Goal: Task Accomplishment & Management: Use online tool/utility

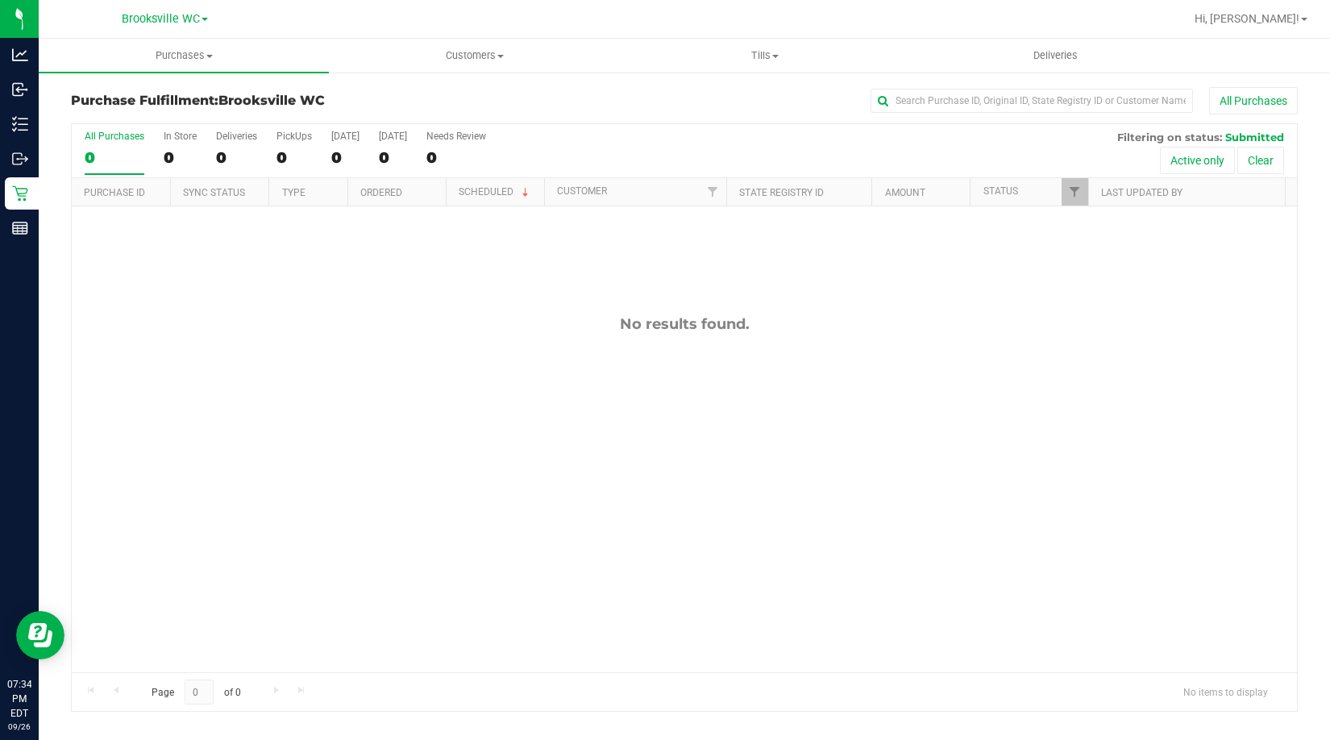
click at [123, 359] on div "No results found." at bounding box center [684, 493] width 1225 height 575
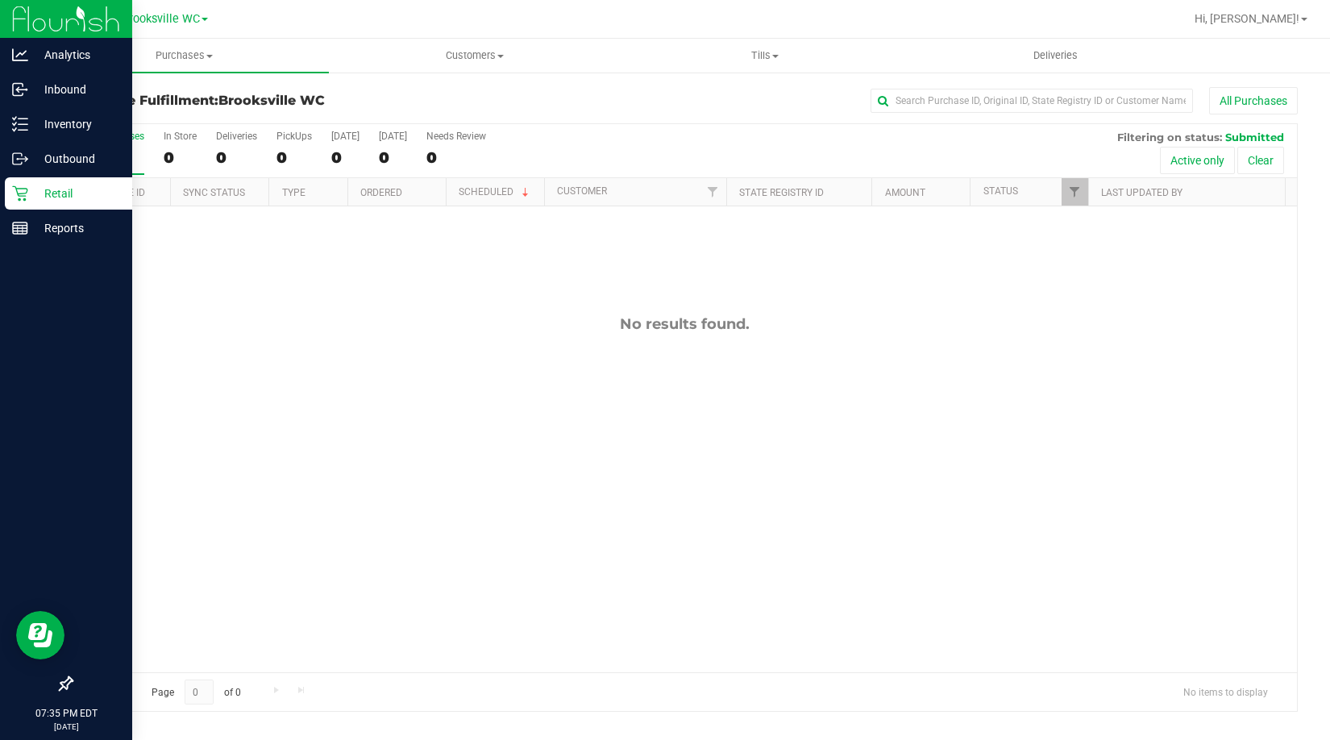
click at [37, 418] on div at bounding box center [66, 458] width 132 height 422
click at [82, 219] on p "Reports" at bounding box center [76, 227] width 97 height 19
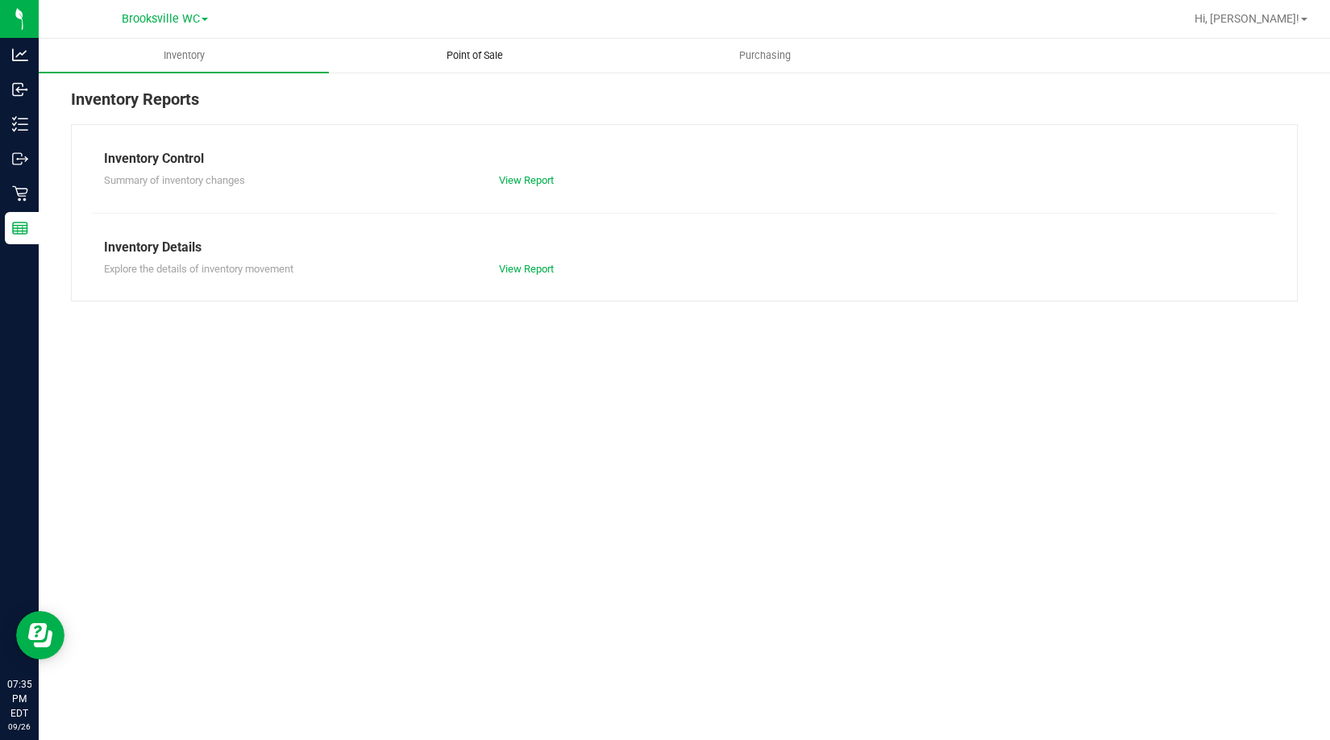
click at [487, 49] on span "Point of Sale" at bounding box center [475, 55] width 100 height 15
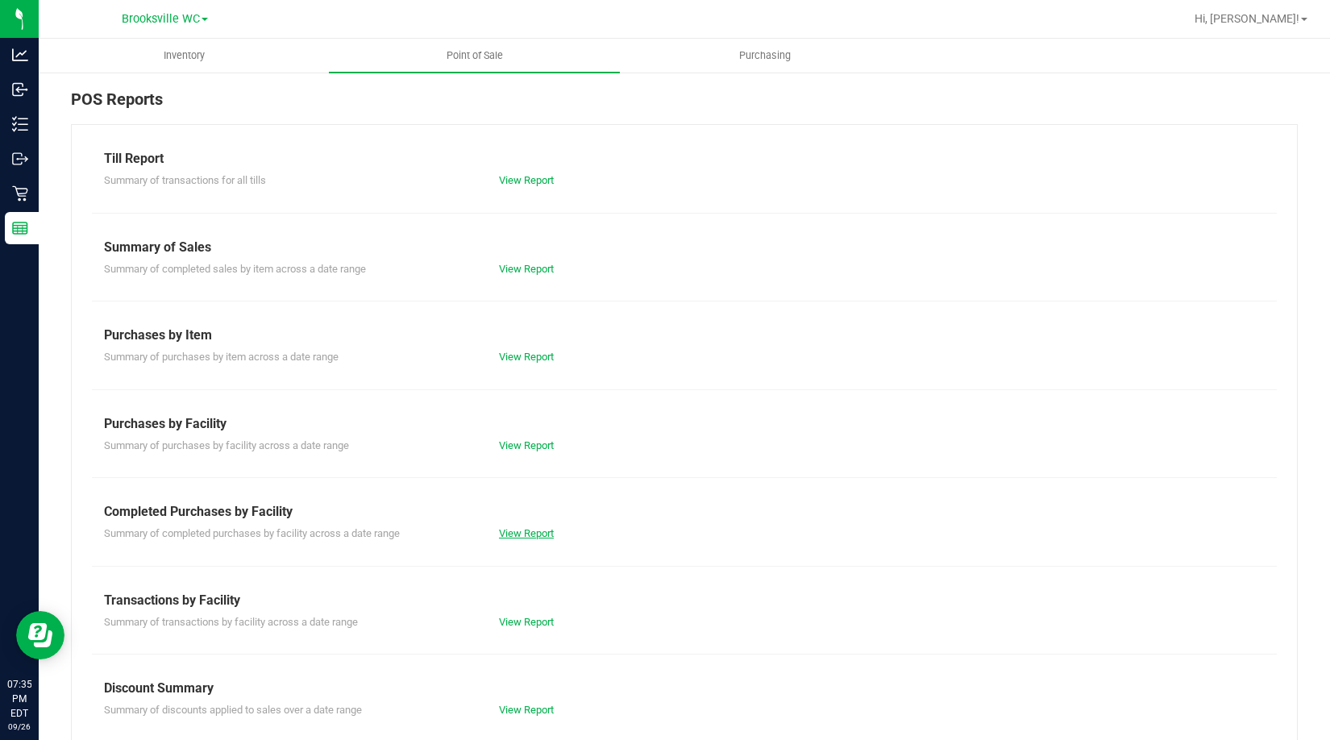
click at [516, 530] on link "View Report" at bounding box center [526, 533] width 55 height 12
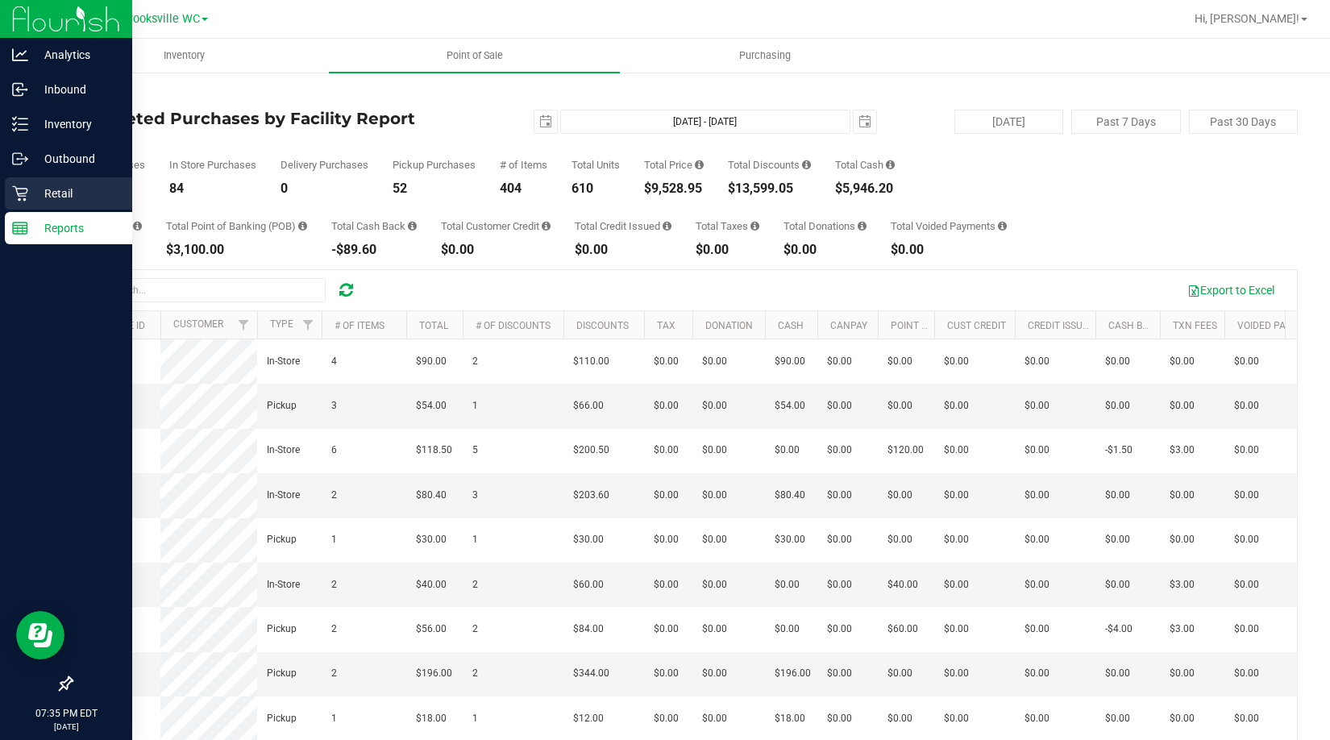
click at [37, 193] on p "Retail" at bounding box center [76, 193] width 97 height 19
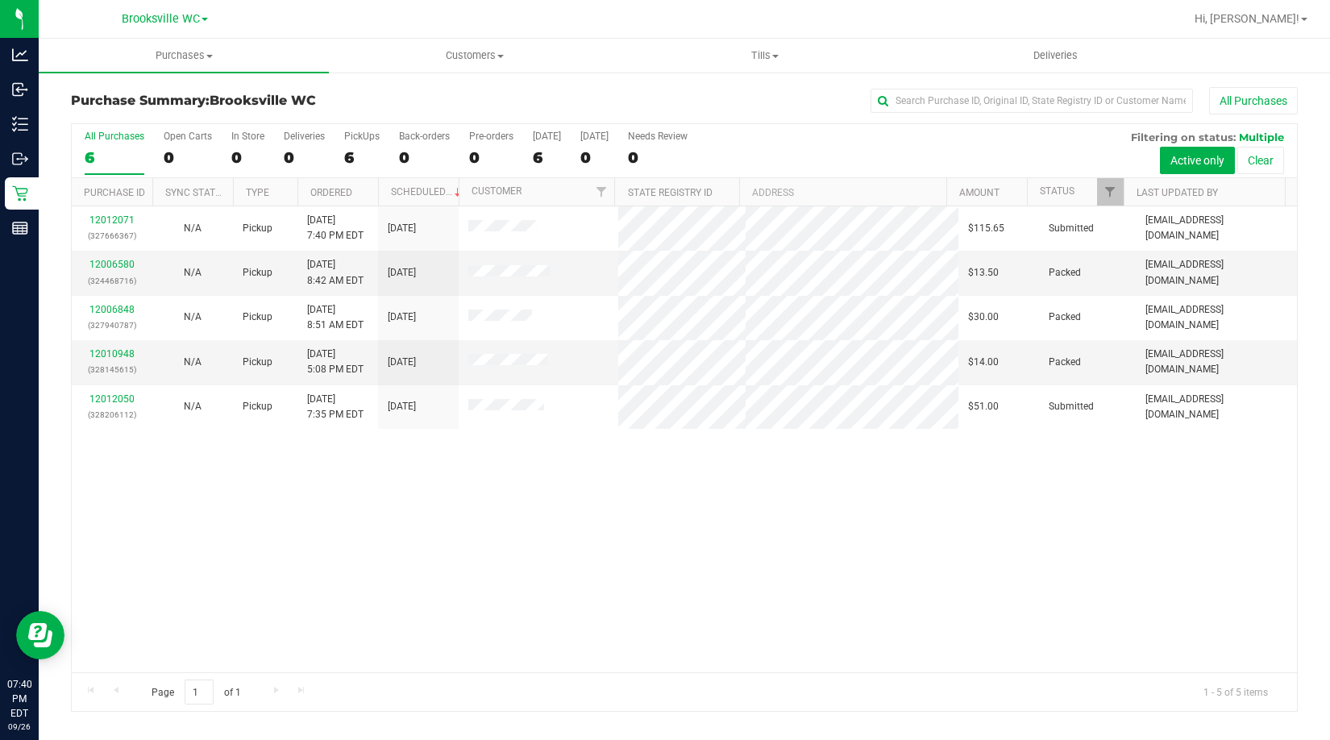
click at [119, 533] on div "12012071 (327666367) N/A Pickup 9/26/2025 7:40 PM EDT 9/27/2025 $115.65 Submitt…" at bounding box center [684, 439] width 1225 height 466
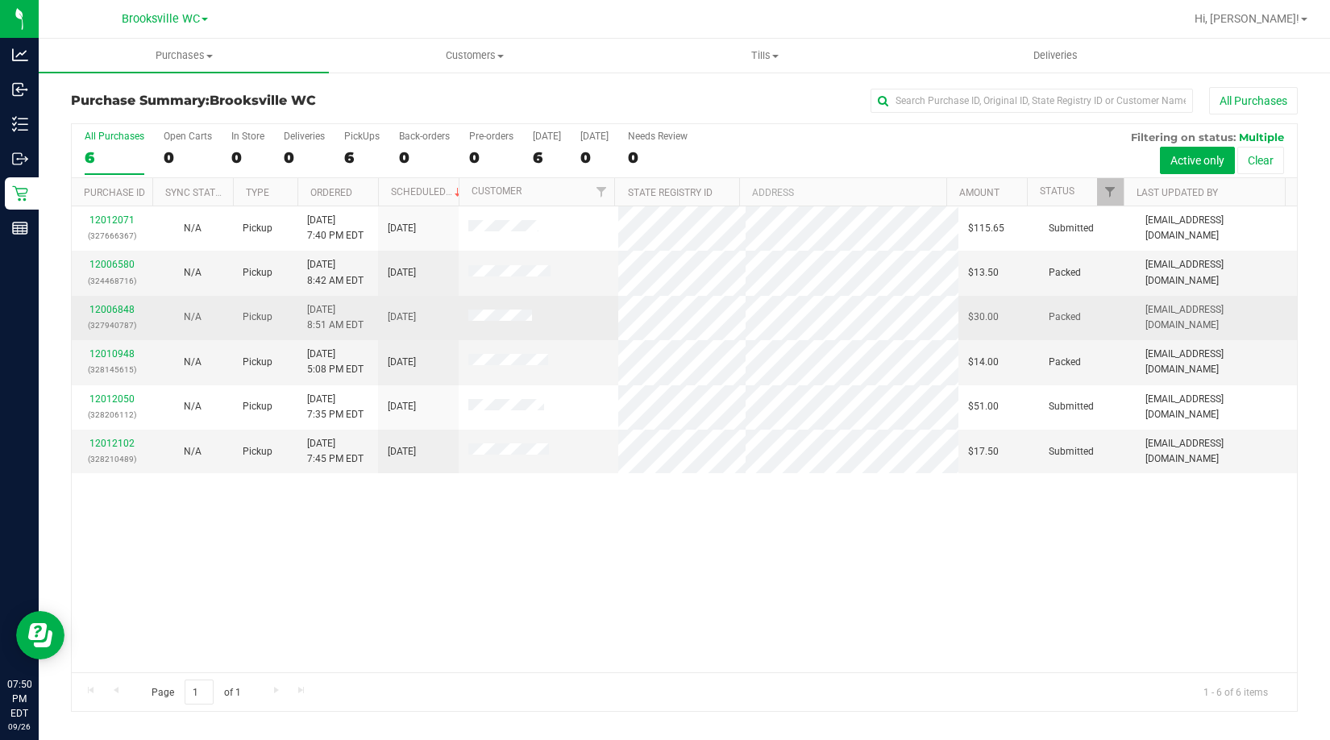
drag, startPoint x: 119, startPoint y: 633, endPoint x: 145, endPoint y: 339, distance: 295.3
click at [119, 633] on div "12012071 (327666367) N/A Pickup 9/26/2025 7:40 PM EDT 9/27/2025 $115.65 Submitt…" at bounding box center [684, 439] width 1225 height 466
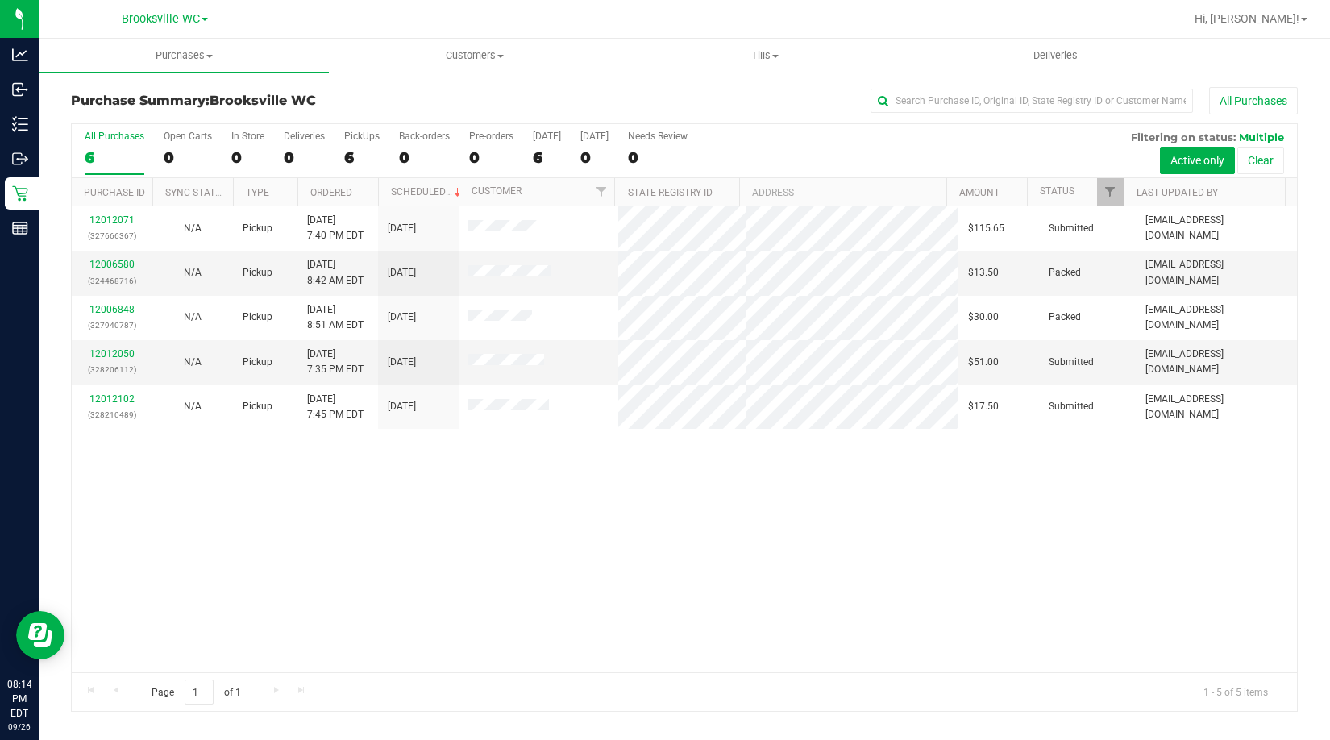
click at [85, 487] on div "12012071 (327666367) N/A Pickup 9/26/2025 7:40 PM EDT 9/27/2025 $115.65 Submitt…" at bounding box center [684, 439] width 1225 height 466
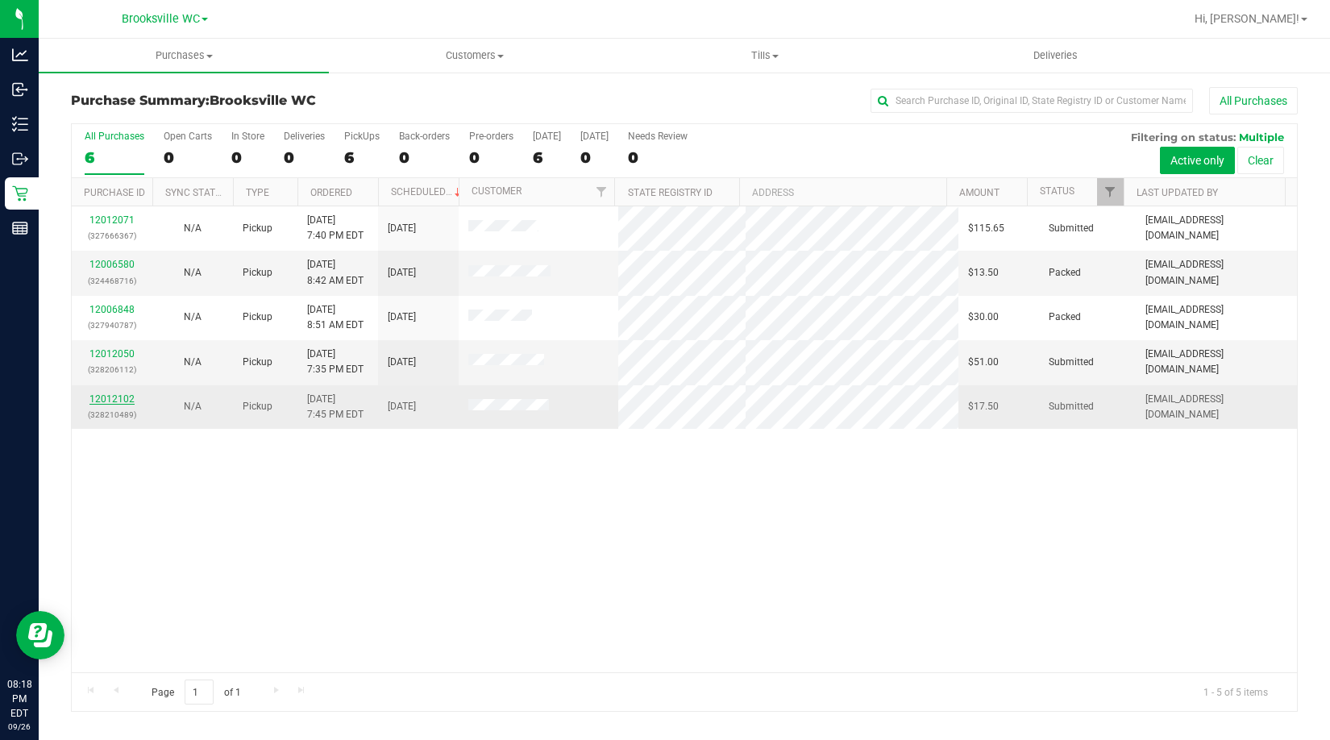
click at [122, 401] on link "12012102" at bounding box center [111, 398] width 45 height 11
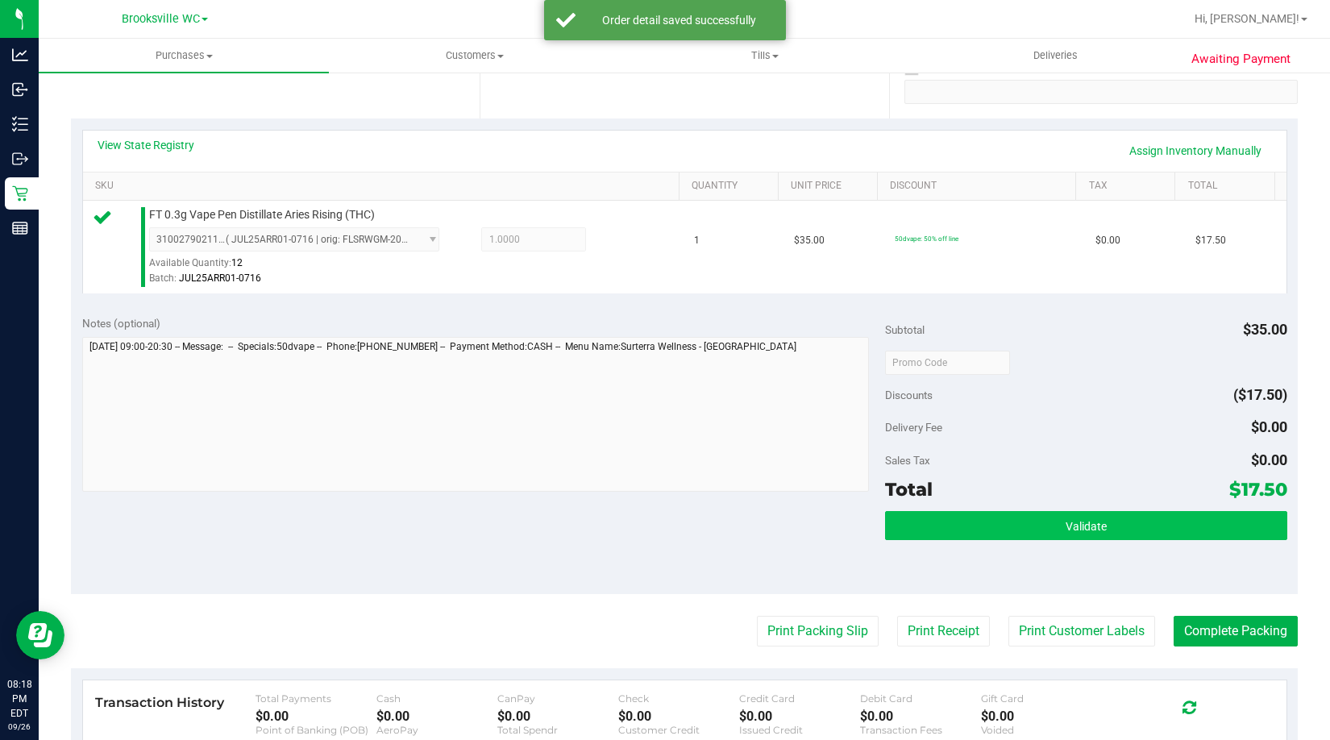
scroll to position [564, 0]
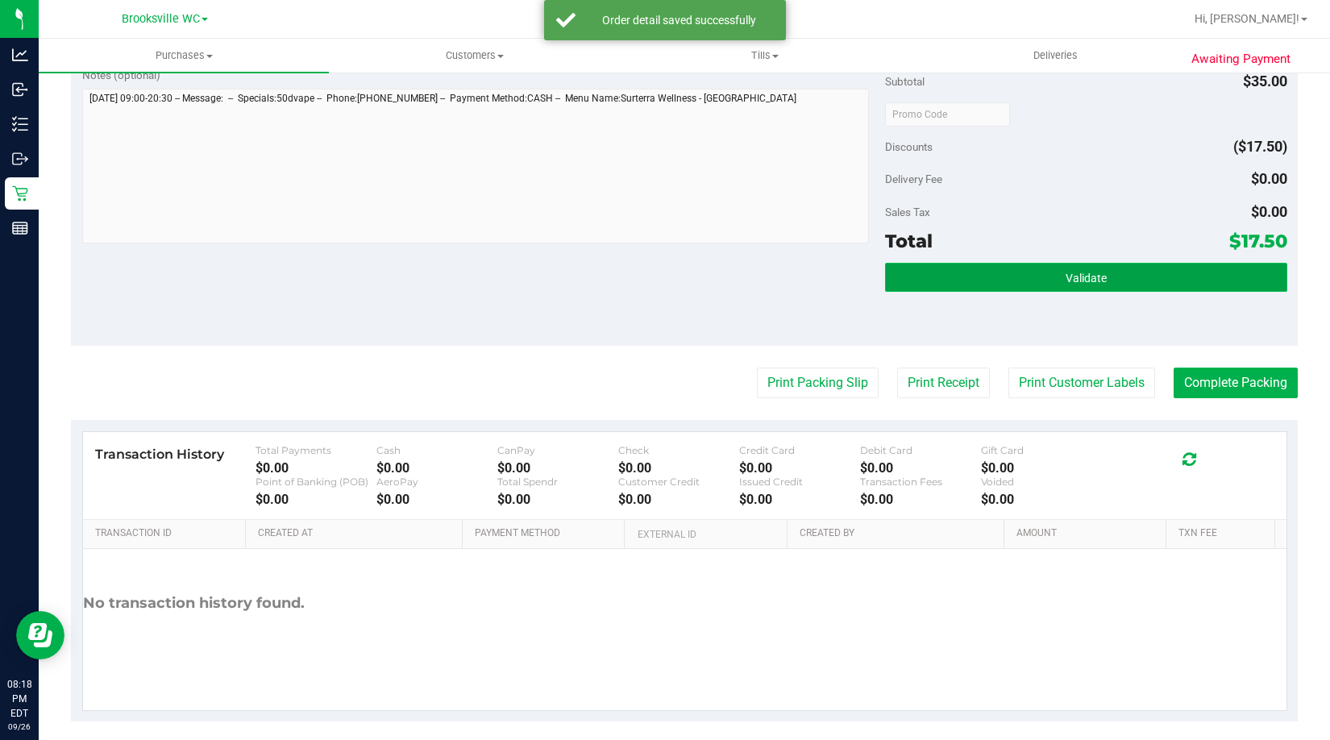
click at [980, 271] on button "Validate" at bounding box center [1085, 277] width 401 height 29
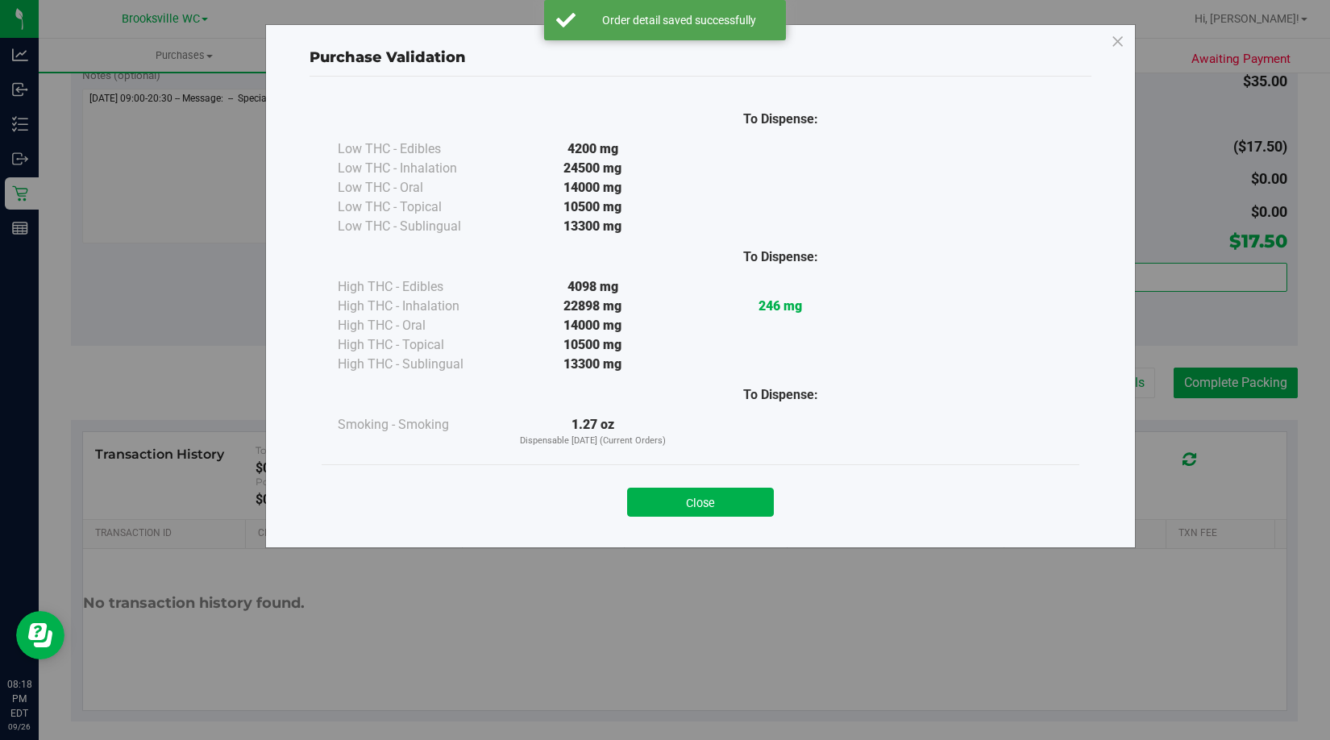
click at [663, 505] on button "Close" at bounding box center [700, 502] width 147 height 29
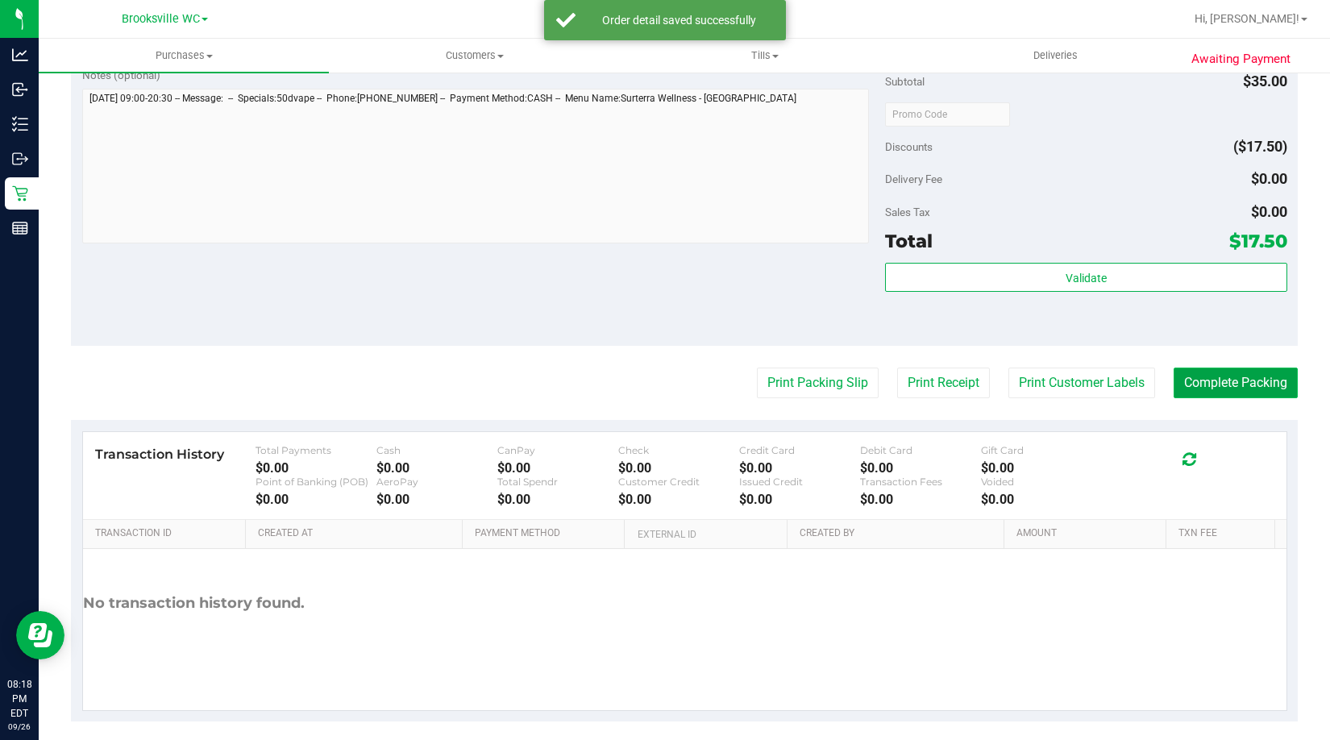
click at [1207, 394] on button "Complete Packing" at bounding box center [1236, 383] width 124 height 31
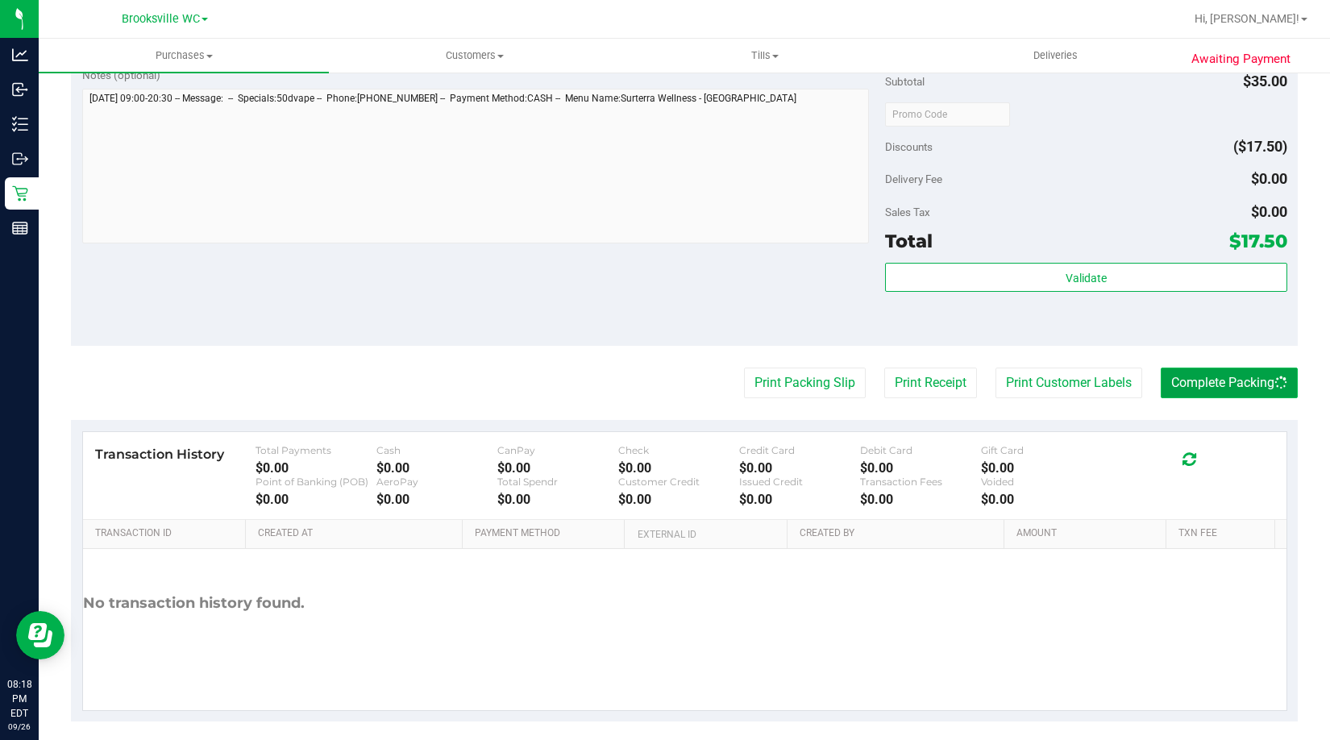
scroll to position [242, 0]
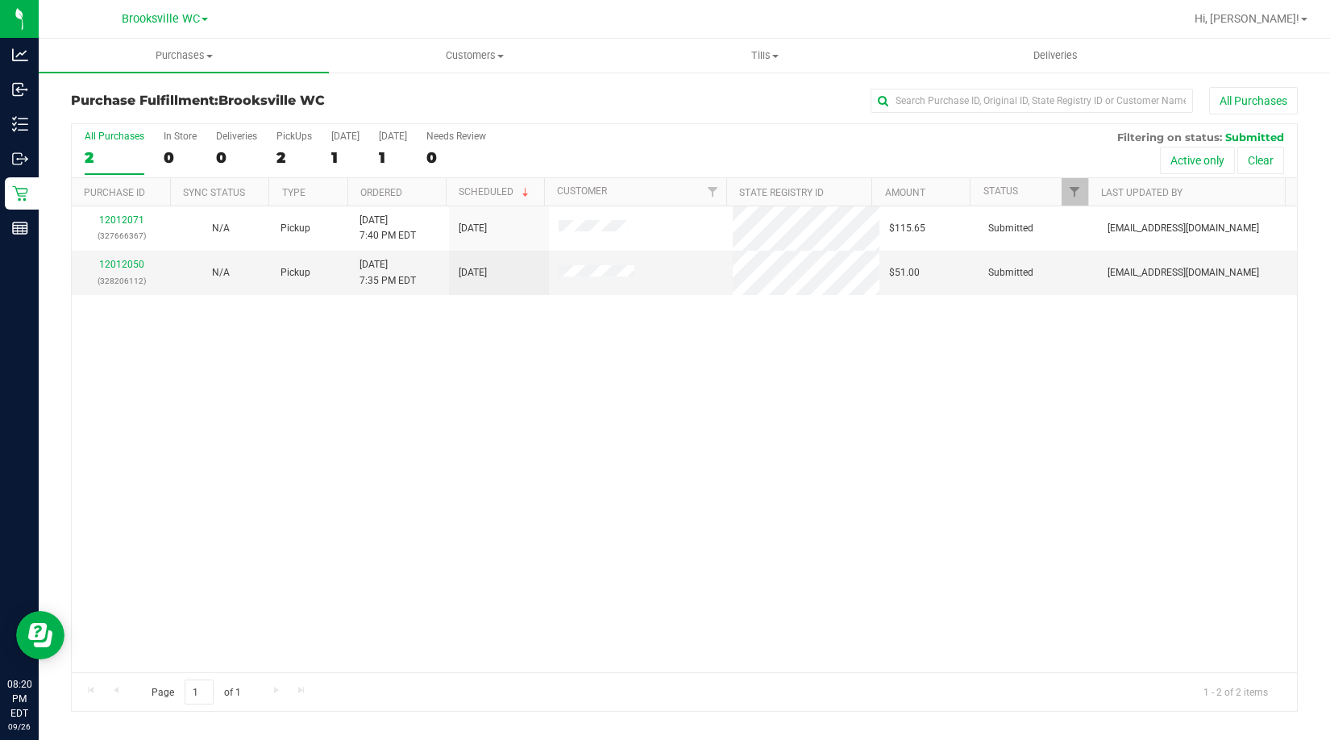
click at [156, 467] on div "12012071 (327666367) N/A Pickup 9/26/2025 7:40 PM EDT 9/27/2025 $115.65 Submitt…" at bounding box center [684, 439] width 1225 height 466
click at [185, 422] on div "12012071 (327666367) N/A Pickup 9/26/2025 7:40 PM EDT 9/27/2025 $115.65 Submitt…" at bounding box center [684, 439] width 1225 height 466
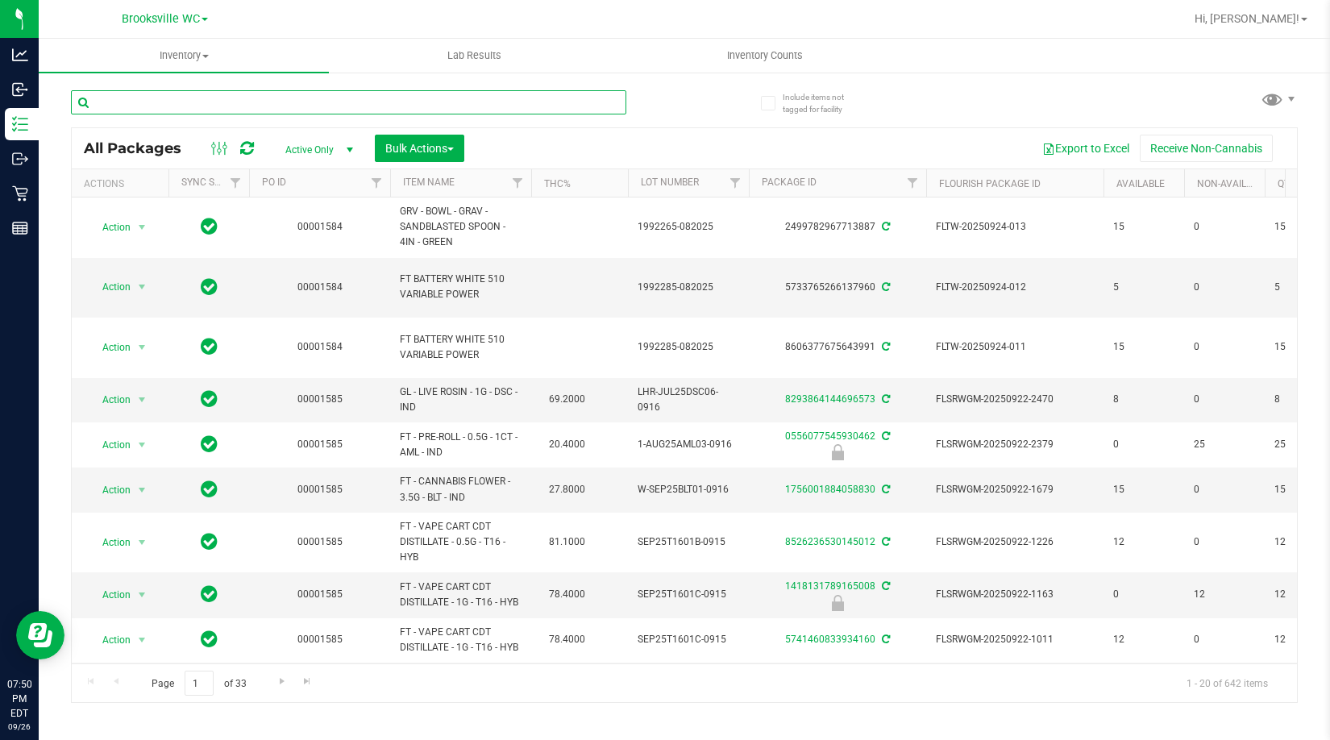
click at [119, 106] on input "text" at bounding box center [348, 102] width 555 height 24
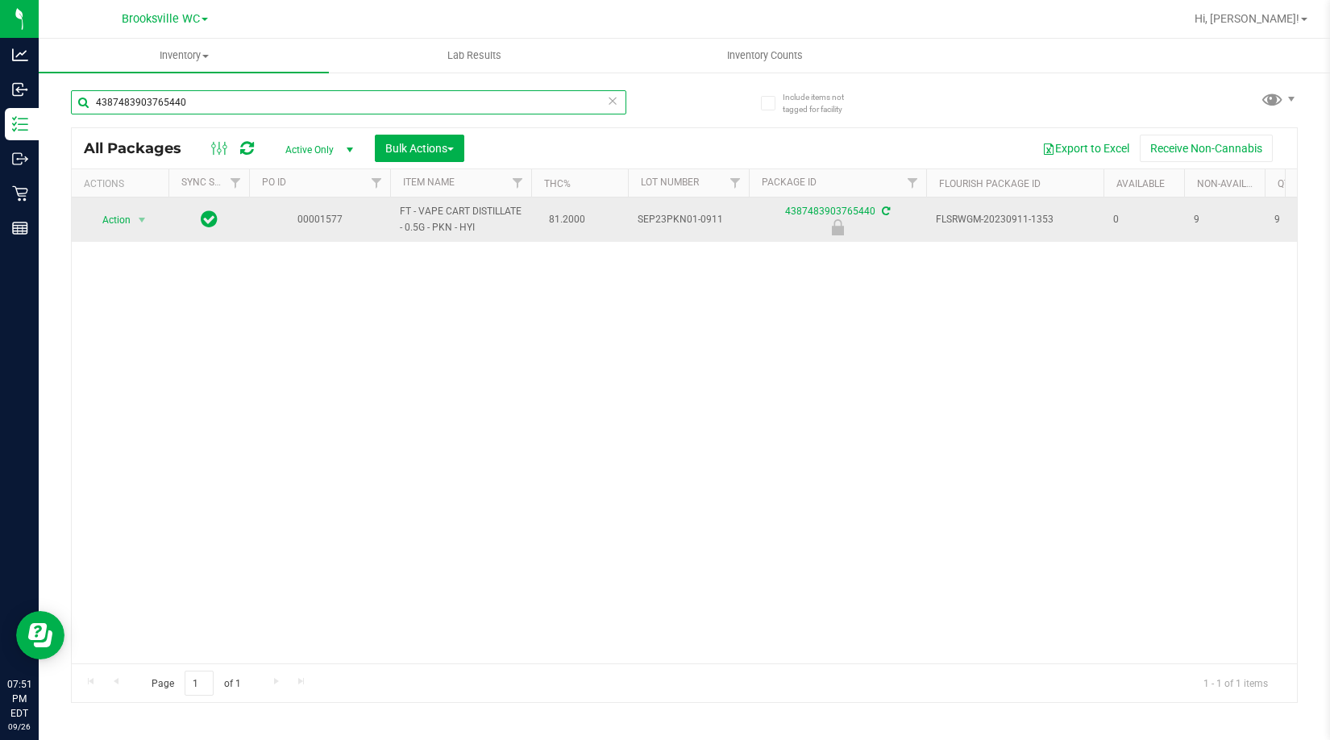
type input "4387483903765440"
click at [125, 222] on span "Action" at bounding box center [110, 220] width 44 height 23
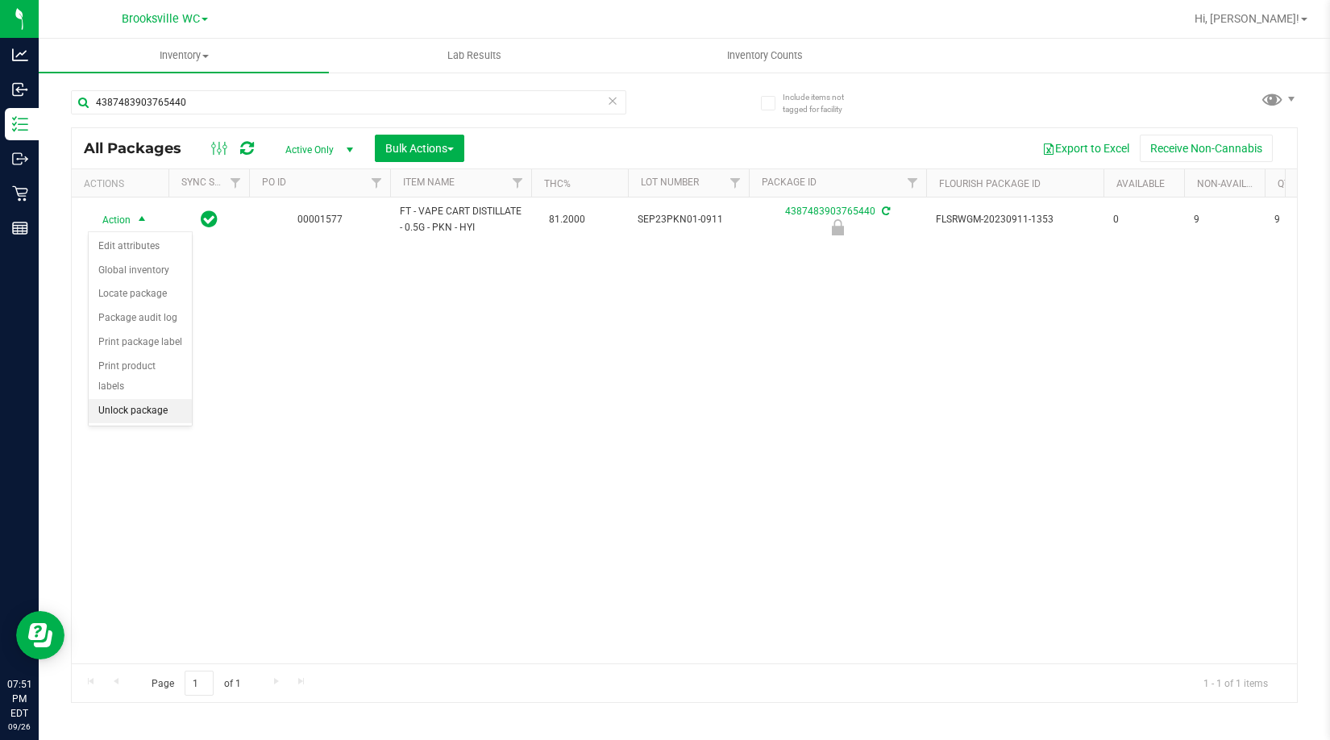
click at [150, 399] on li "Unlock package" at bounding box center [140, 411] width 103 height 24
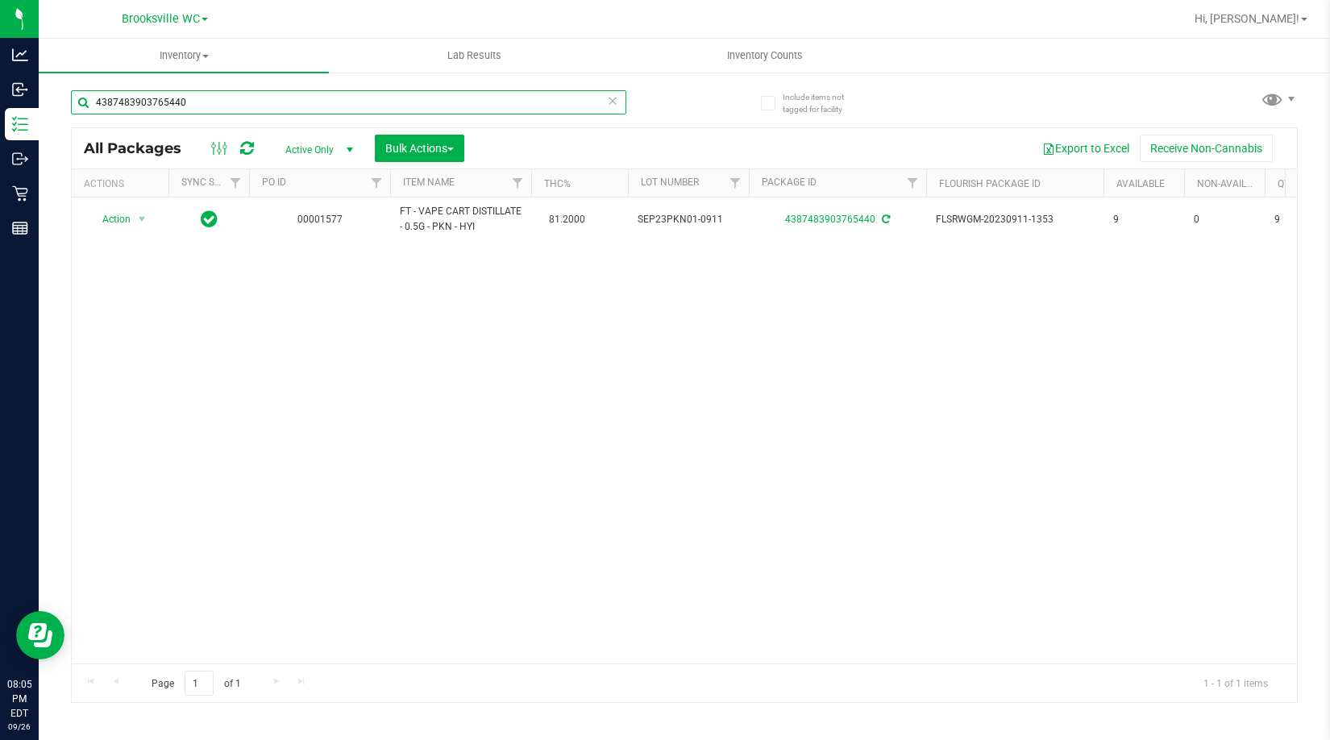
click at [157, 100] on input "4387483903765440" at bounding box center [348, 102] width 555 height 24
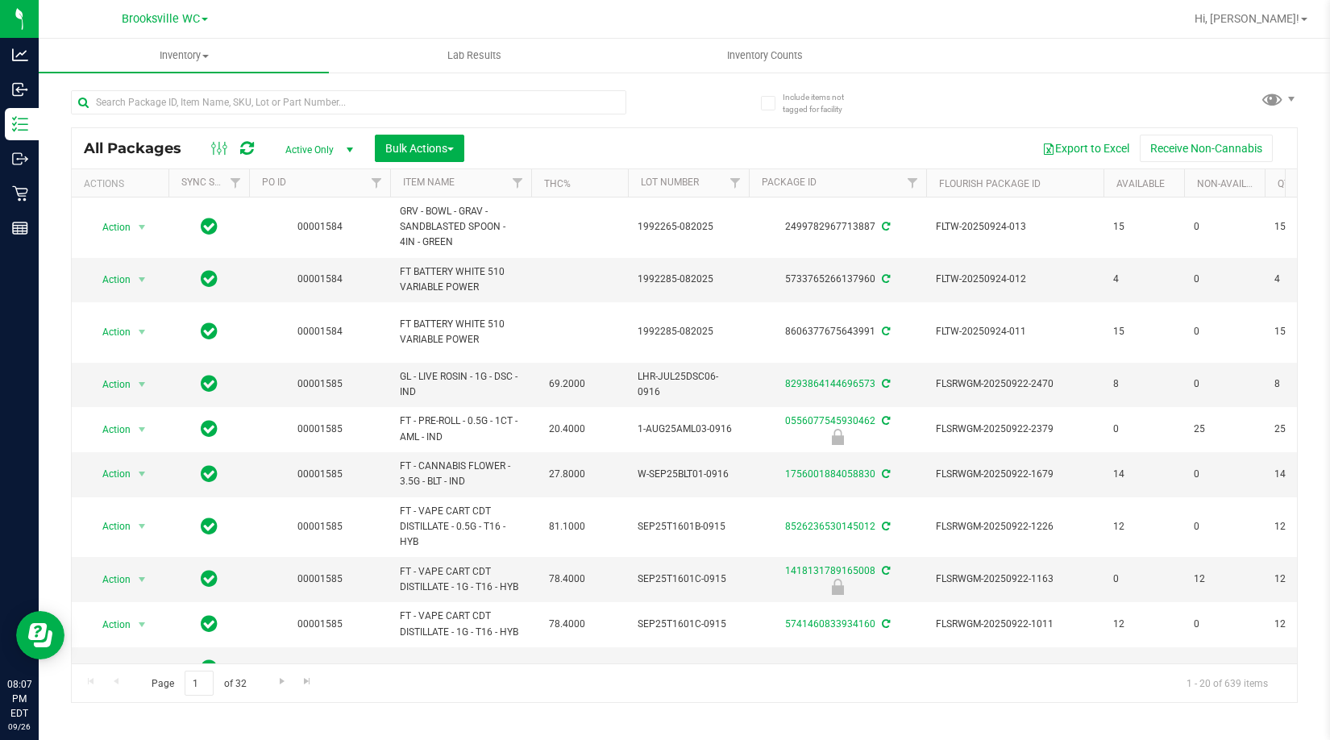
click at [41, 135] on div "Include items not tagged for facility All Packages Active Only Active Only Lab …" at bounding box center [684, 317] width 1291 height 492
click at [306, 109] on input "text" at bounding box center [348, 102] width 555 height 24
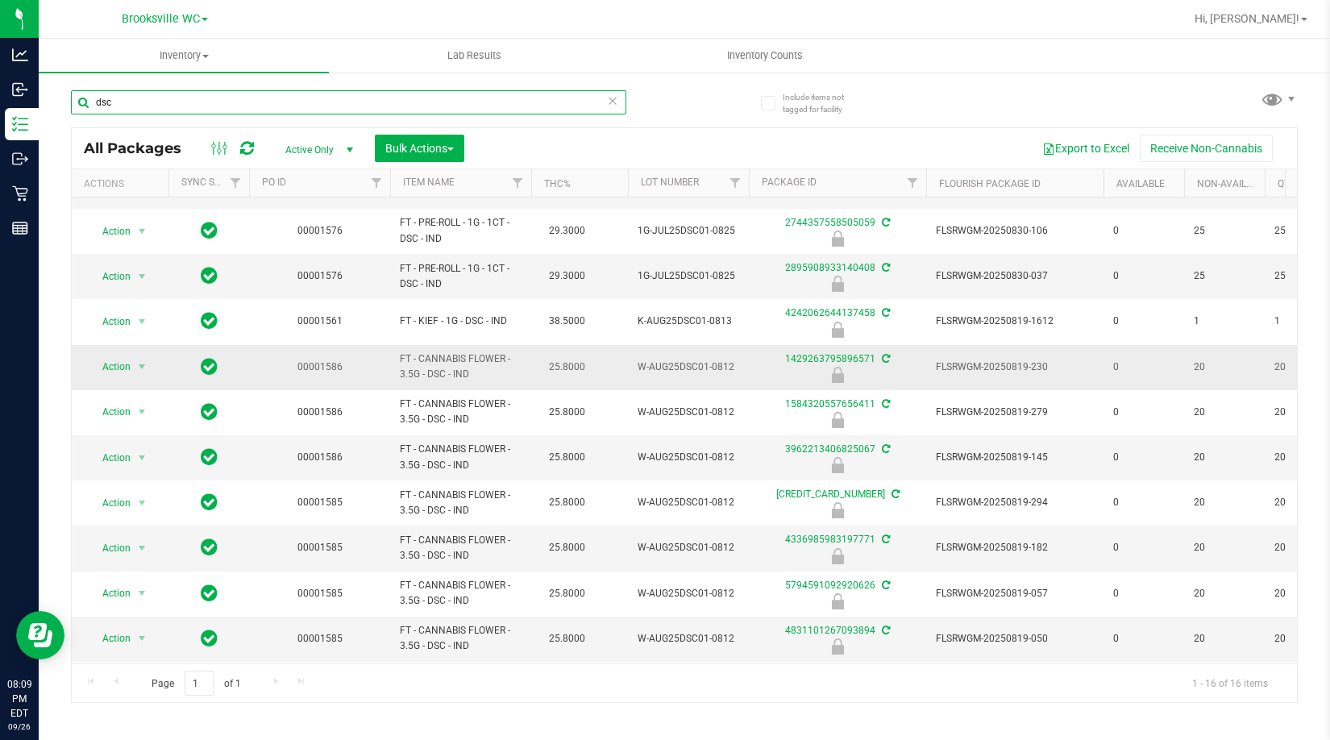
scroll to position [242, 0]
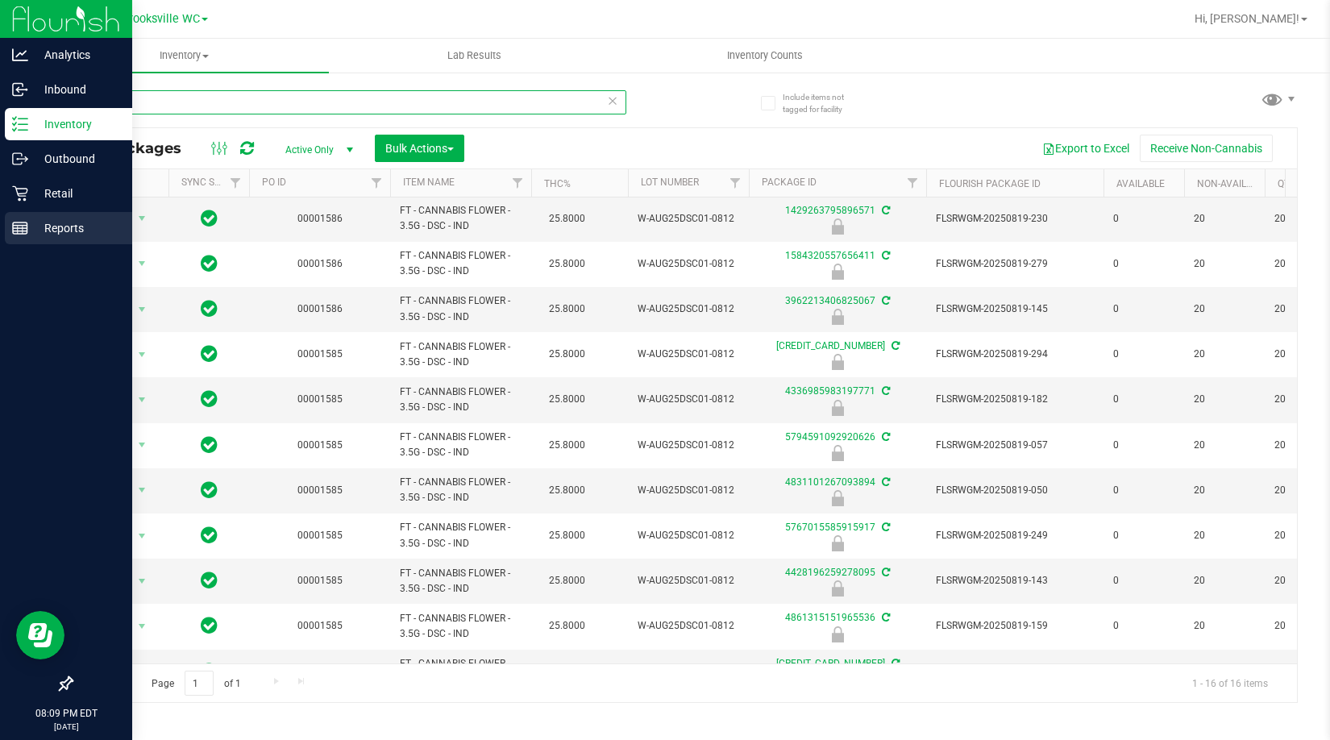
type input "dsc"
click at [69, 236] on p "Reports" at bounding box center [76, 227] width 97 height 19
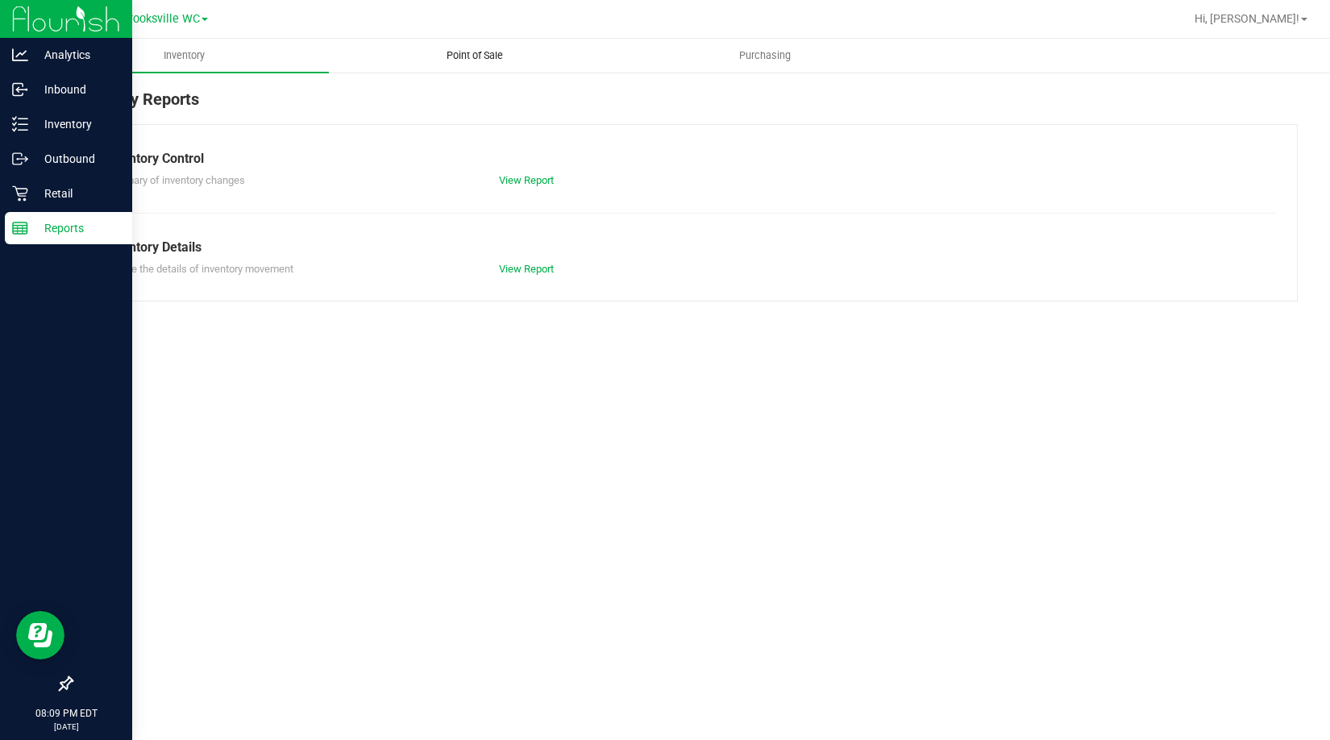
click at [479, 49] on span "Point of Sale" at bounding box center [475, 55] width 100 height 15
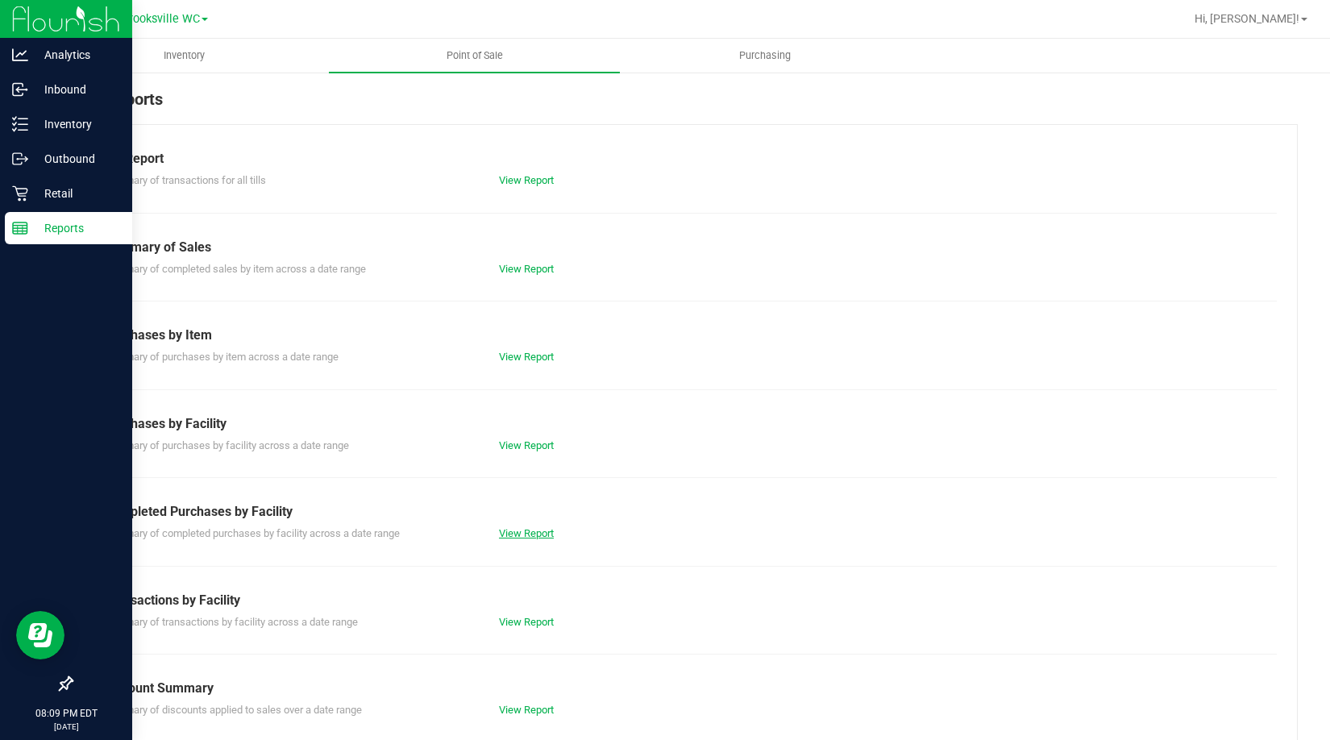
click at [520, 536] on link "View Report" at bounding box center [526, 533] width 55 height 12
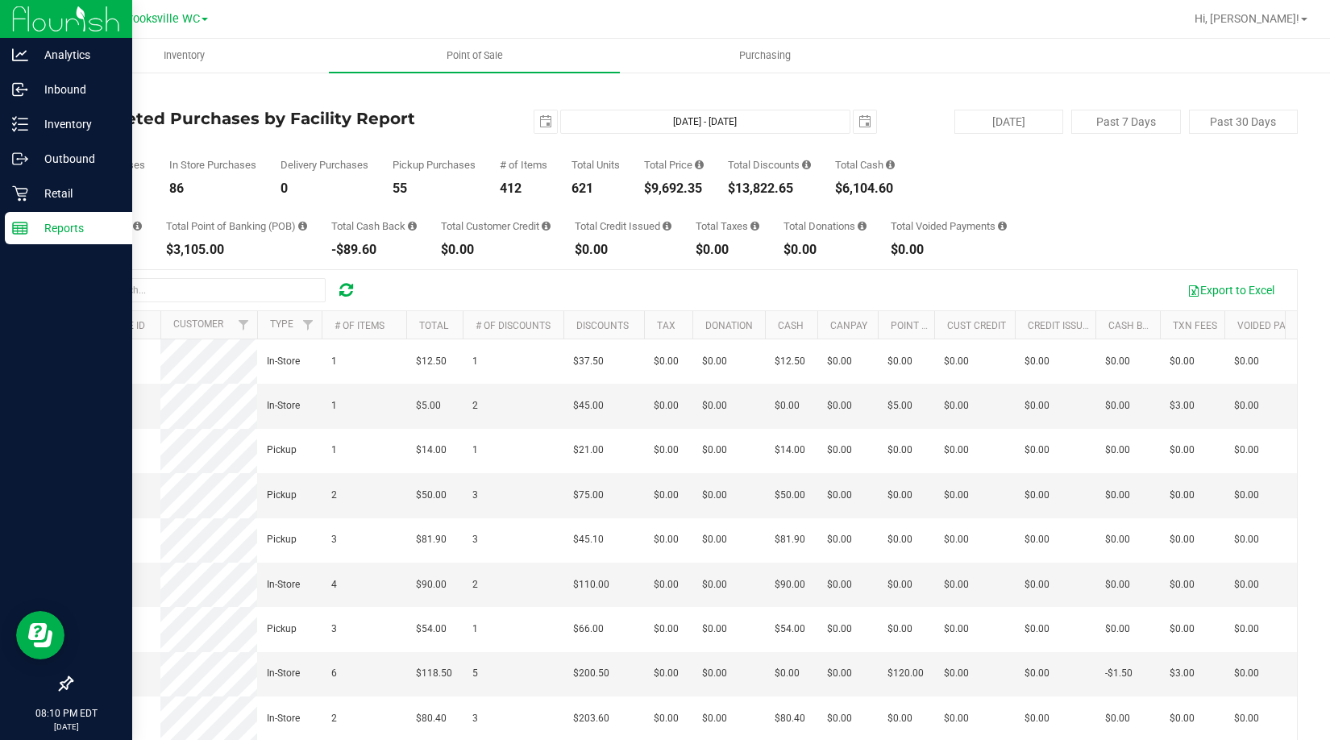
click at [127, 157] on div "Total Purchases 141 In Store Purchases 86 Delivery Purchases 0 Pickup Purchases…" at bounding box center [684, 164] width 1227 height 61
click at [31, 127] on p "Inventory" at bounding box center [76, 123] width 97 height 19
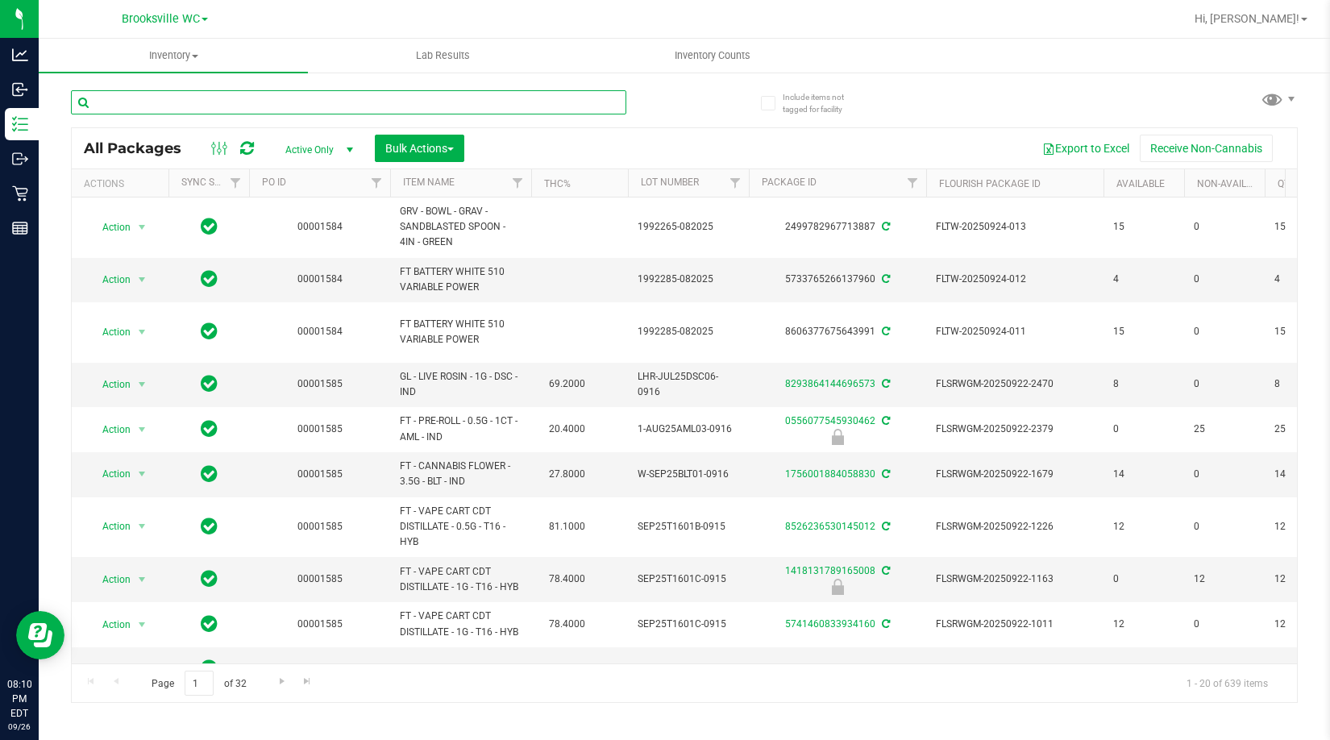
click at [260, 102] on input "text" at bounding box center [348, 102] width 555 height 24
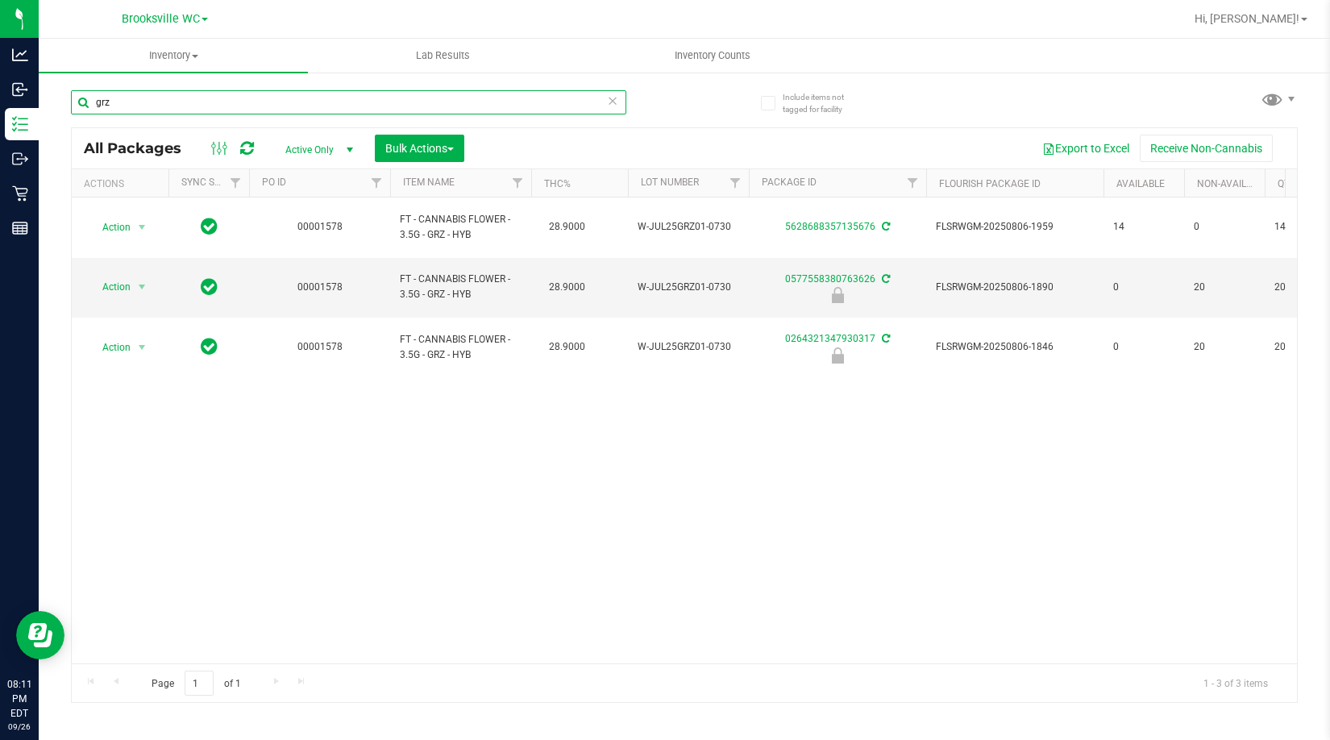
click at [294, 98] on input "grz" at bounding box center [348, 102] width 555 height 24
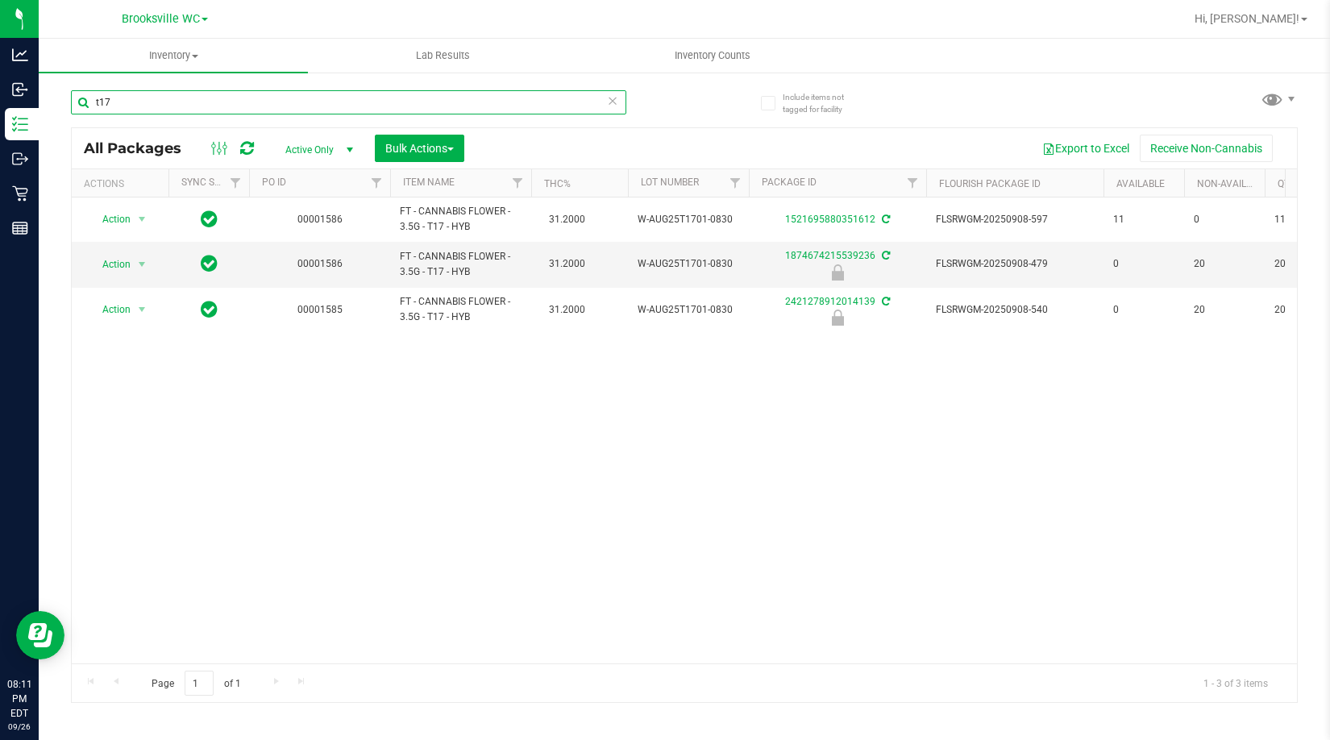
click at [239, 106] on input "t17" at bounding box center [348, 102] width 555 height 24
click at [239, 105] on input "t17" at bounding box center [348, 102] width 555 height 24
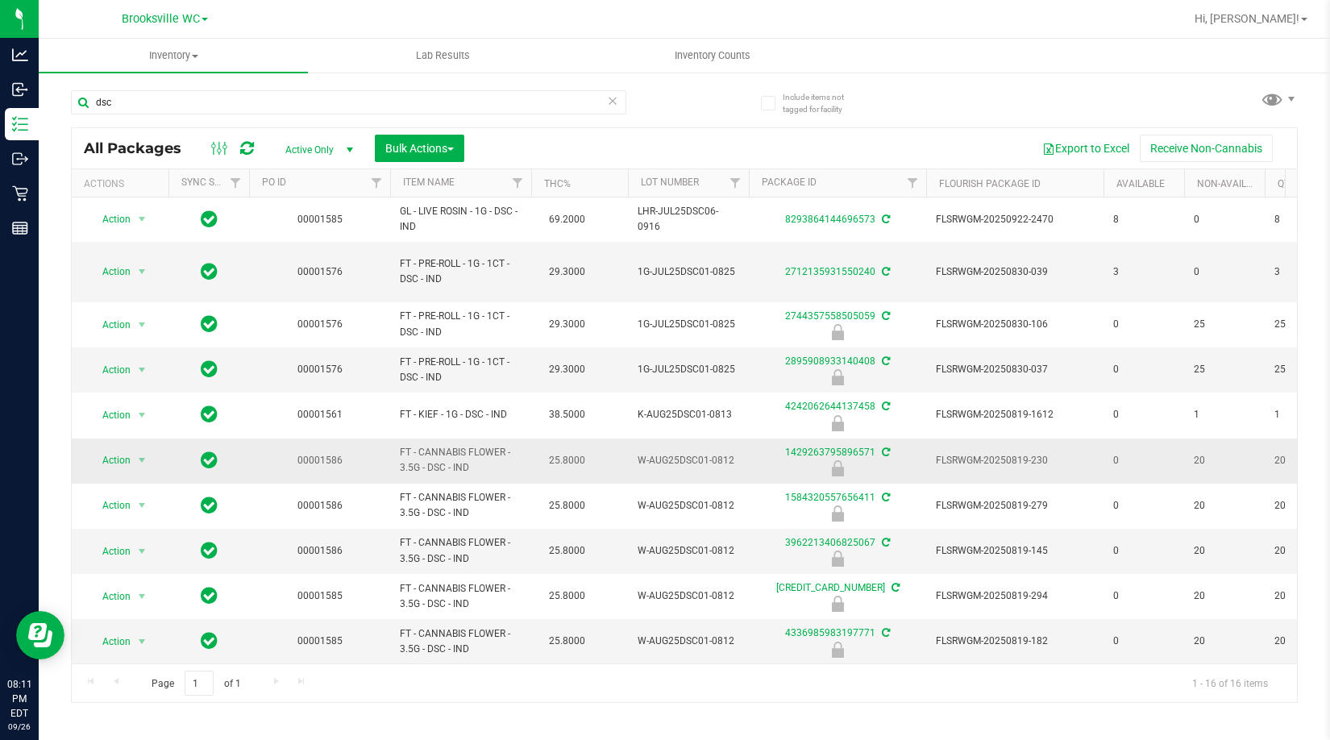
drag, startPoint x: 469, startPoint y: 455, endPoint x: 395, endPoint y: 439, distance: 75.7
click at [395, 439] on td "FT - CANNABIS FLOWER - 3.5G - DSC - IND" at bounding box center [460, 460] width 141 height 45
copy span "FT - CANNABIS FLOWER - 3.5G - DSC - IND"
click at [192, 104] on input "dsc" at bounding box center [348, 102] width 555 height 24
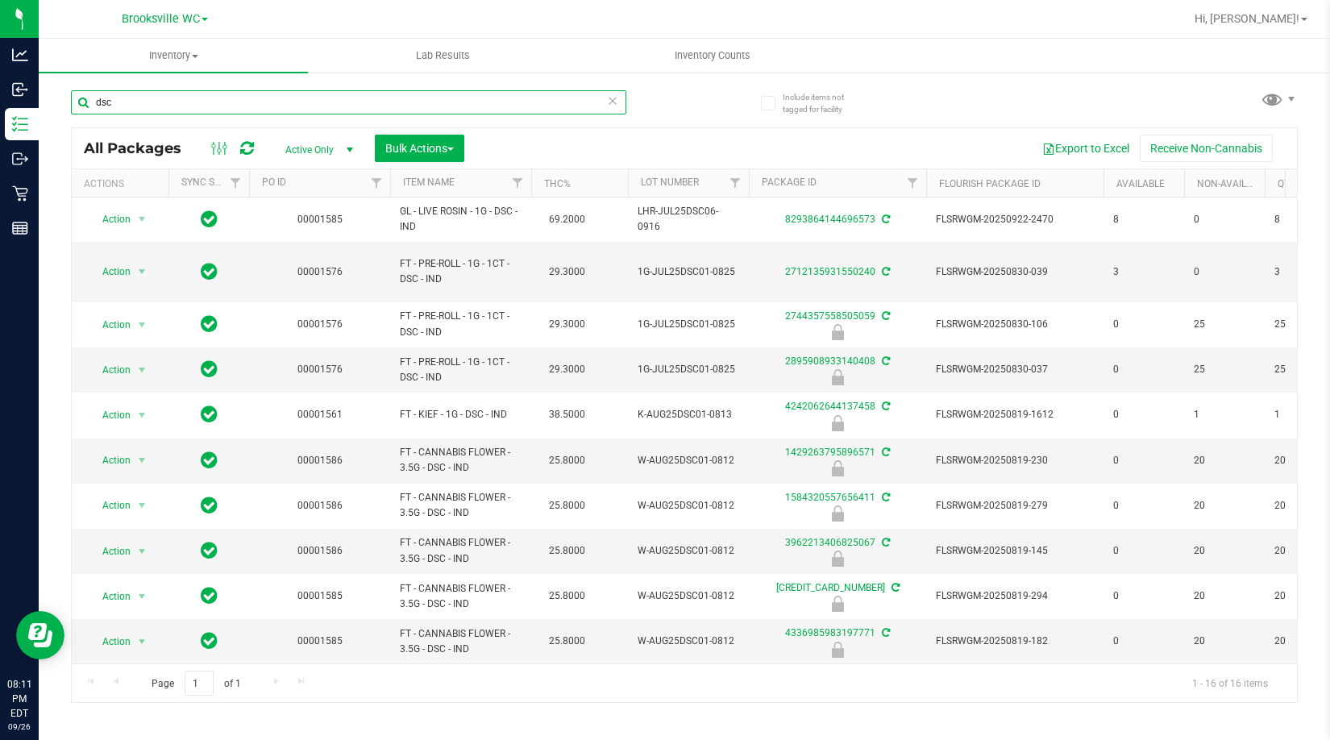
paste input "FT - CANNABIS FLOWER - 3.5G - DSC - IND"
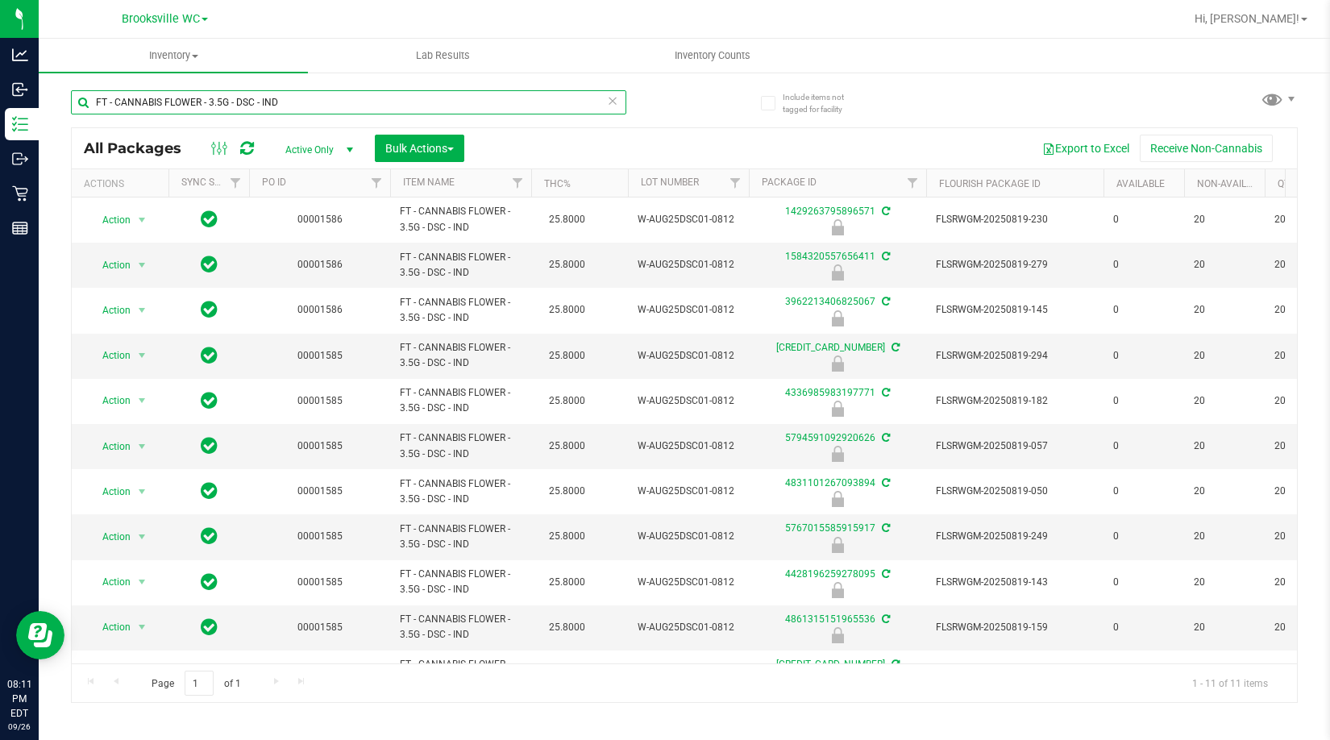
click at [287, 99] on input "FT - CANNABIS FLOWER - 3.5G - DSC - IND" at bounding box center [348, 102] width 555 height 24
drag, startPoint x: 292, startPoint y: 101, endPoint x: 239, endPoint y: 104, distance: 53.3
click at [239, 104] on input "FT - CANNABIS FLOWER - 3.5G - DSC - IND" at bounding box center [348, 102] width 555 height 24
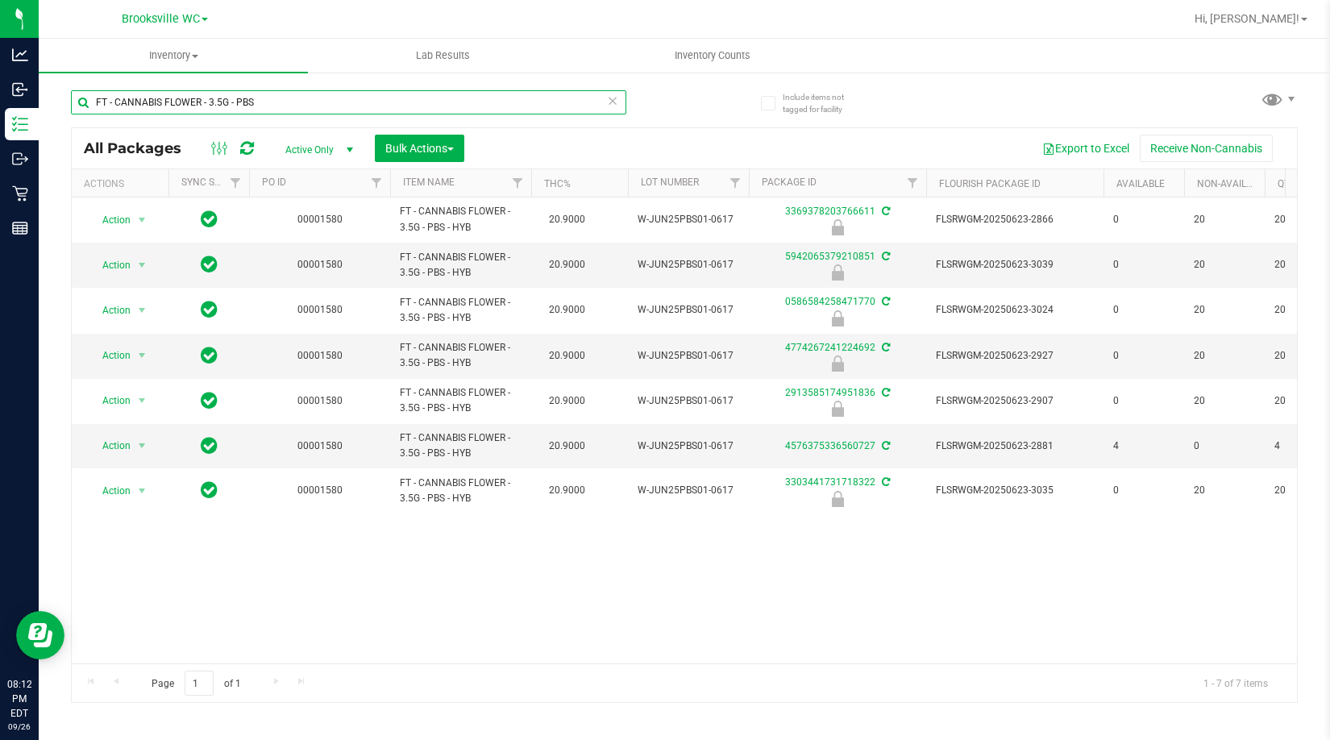
drag, startPoint x: 275, startPoint y: 104, endPoint x: 237, endPoint y: 105, distance: 37.9
click at [237, 105] on input "FT - CANNABIS FLOWER - 3.5G - PBS" at bounding box center [348, 102] width 555 height 24
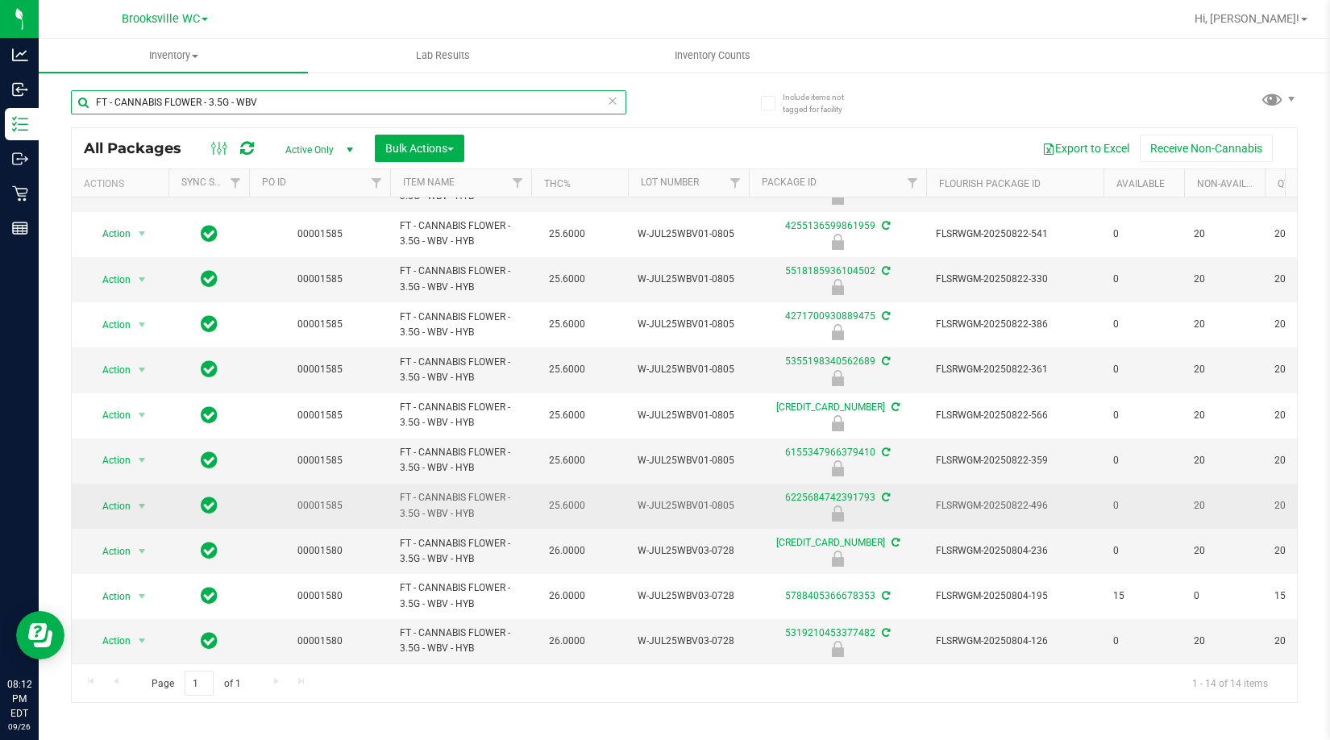
scroll to position [179, 0]
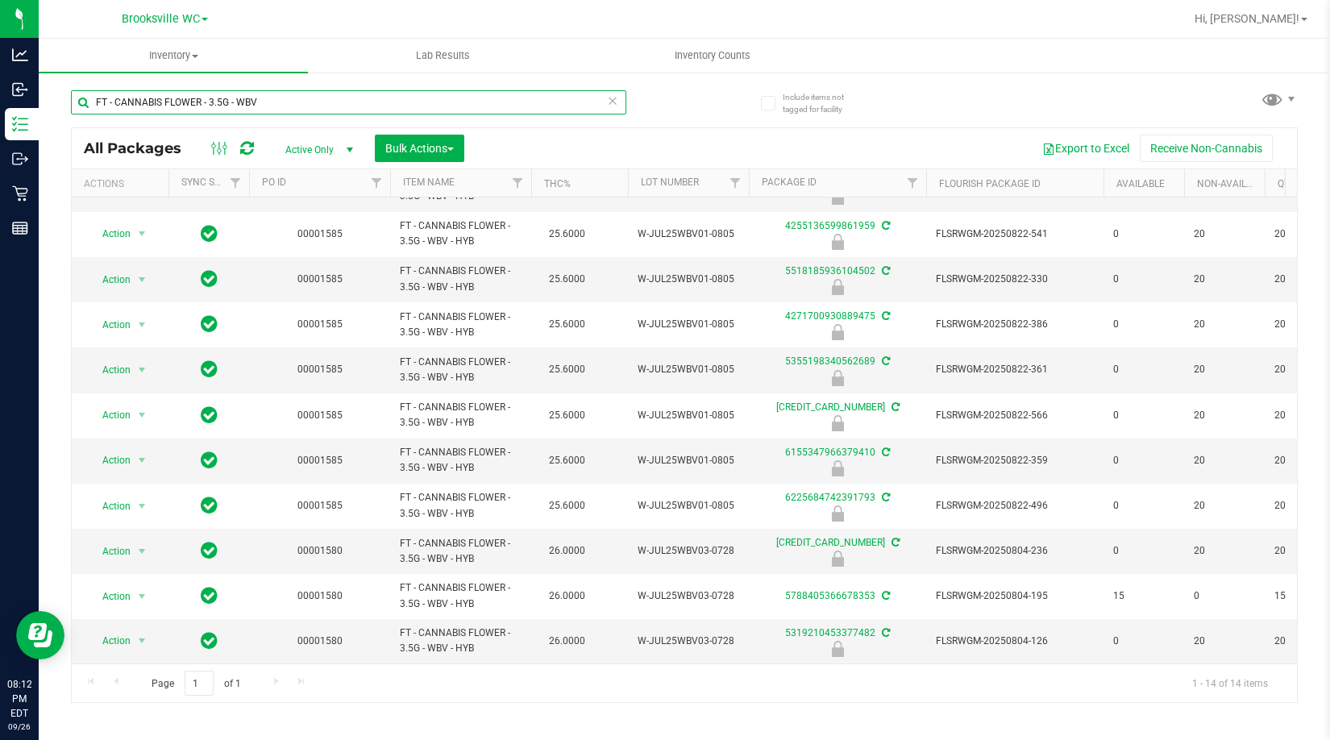
drag, startPoint x: 273, startPoint y: 98, endPoint x: 236, endPoint y: 102, distance: 37.2
click at [236, 102] on input "FT - CANNABIS FLOWER - 3.5G - WBV" at bounding box center [348, 102] width 555 height 24
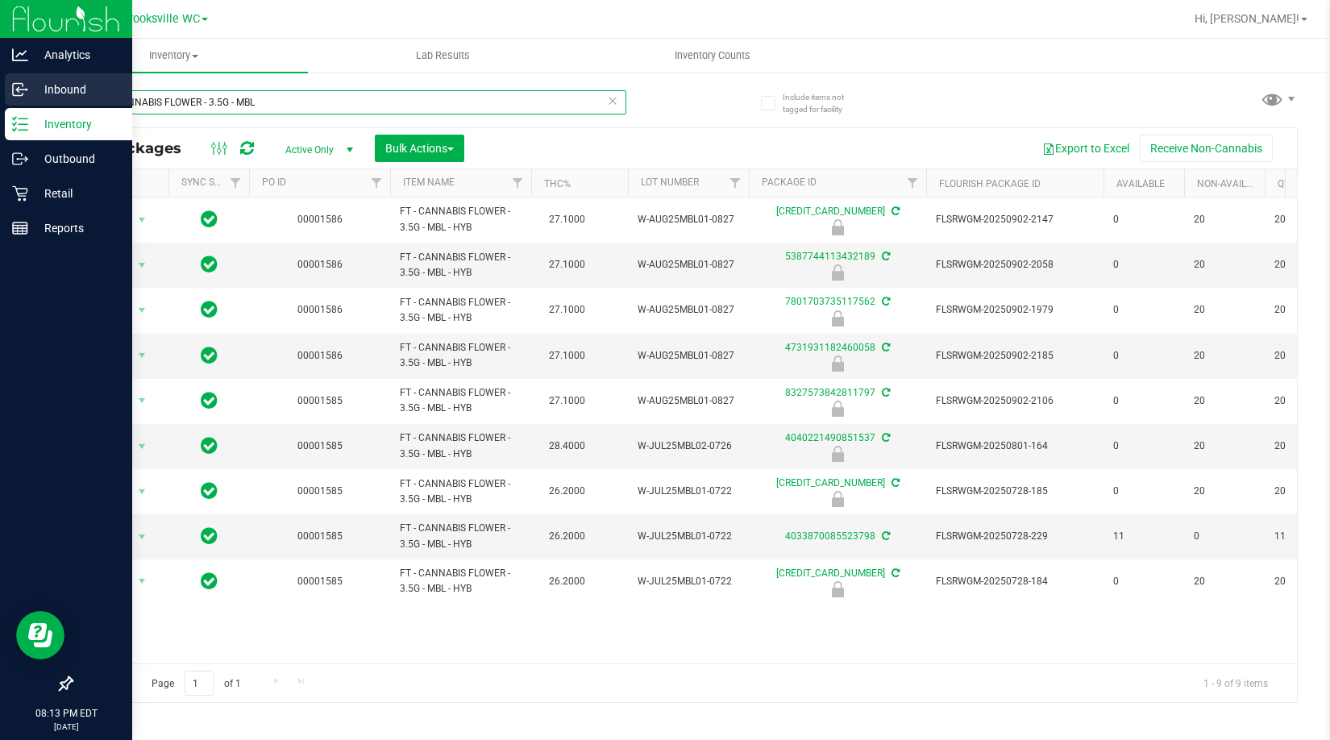
drag, startPoint x: 300, startPoint y: 96, endPoint x: 0, endPoint y: 90, distance: 299.9
click at [0, 90] on div "Analytics Inbound Inventory Outbound Retail Reports 08:13 PM EDT [DATE] 09/26 B…" at bounding box center [665, 370] width 1330 height 740
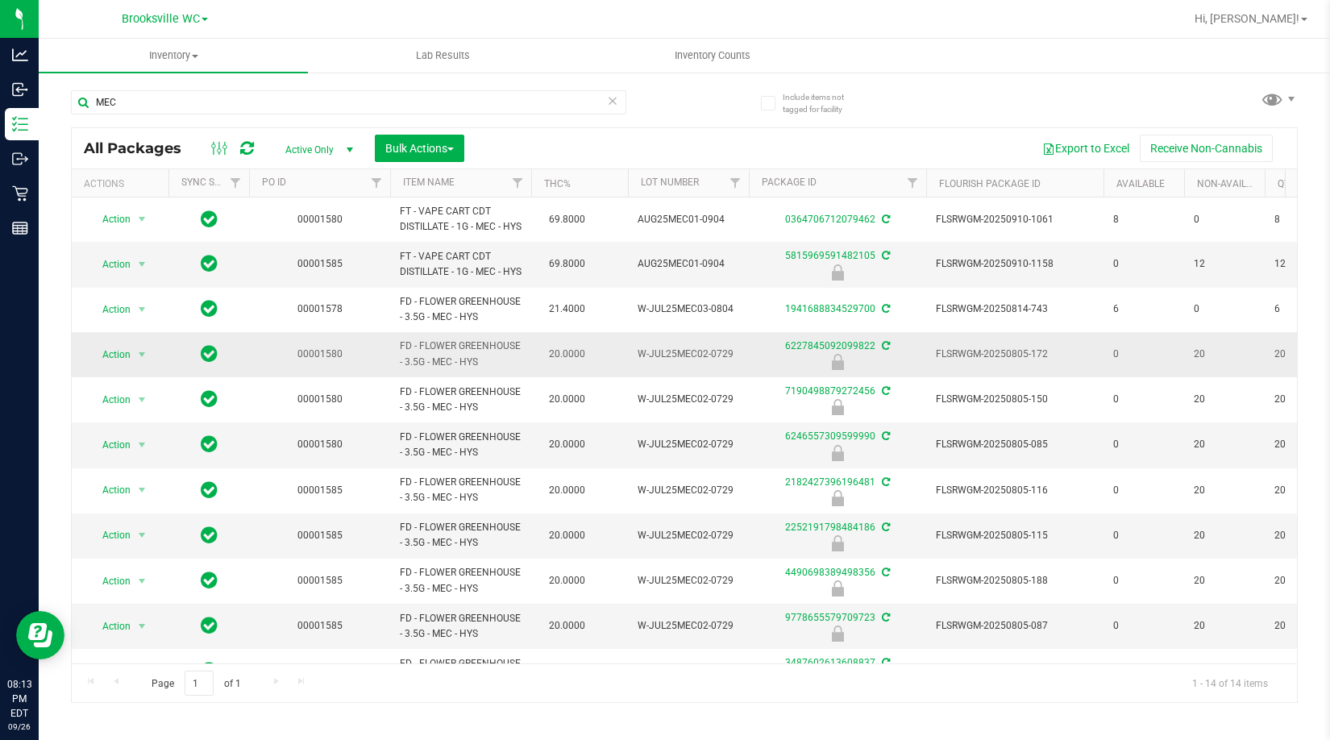
drag, startPoint x: 475, startPoint y: 394, endPoint x: 418, endPoint y: 382, distance: 57.7
click at [418, 369] on span "FD - FLOWER GREENHOUSE - 3.5G - MEC - HYS" at bounding box center [461, 354] width 122 height 31
click at [481, 369] on span "FD - FLOWER GREENHOUSE - 3.5G - MEC - HYS" at bounding box center [461, 354] width 122 height 31
drag, startPoint x: 481, startPoint y: 393, endPoint x: 397, endPoint y: 377, distance: 85.2
click at [397, 377] on td "FD - FLOWER GREENHOUSE - 3.5G - MEC - HYS" at bounding box center [460, 354] width 141 height 45
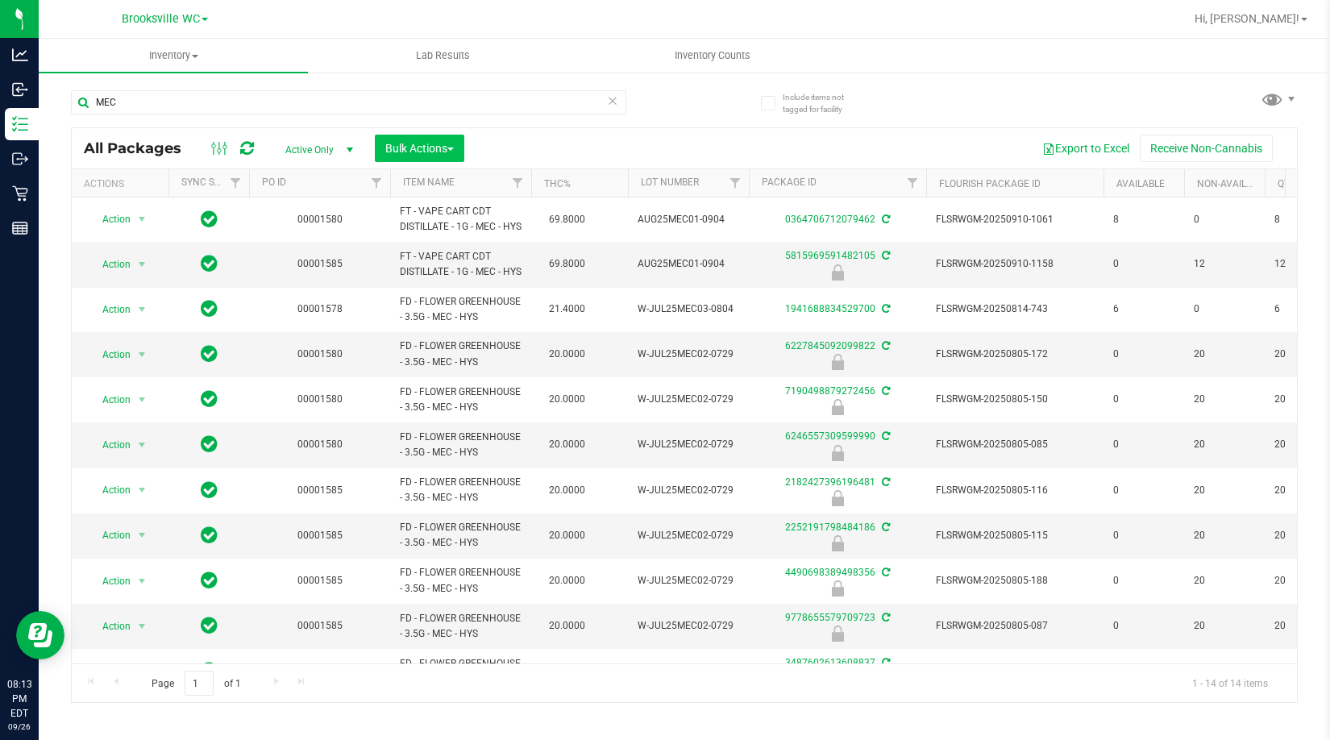
copy span "FD - FLOWER GREENHOUSE - 3.5G - MEC - HYS"
click at [276, 105] on input "MEC" at bounding box center [348, 102] width 555 height 24
paste input "FD - FLOWER GREENHOUSE - 3.5G - MEC - HYS"
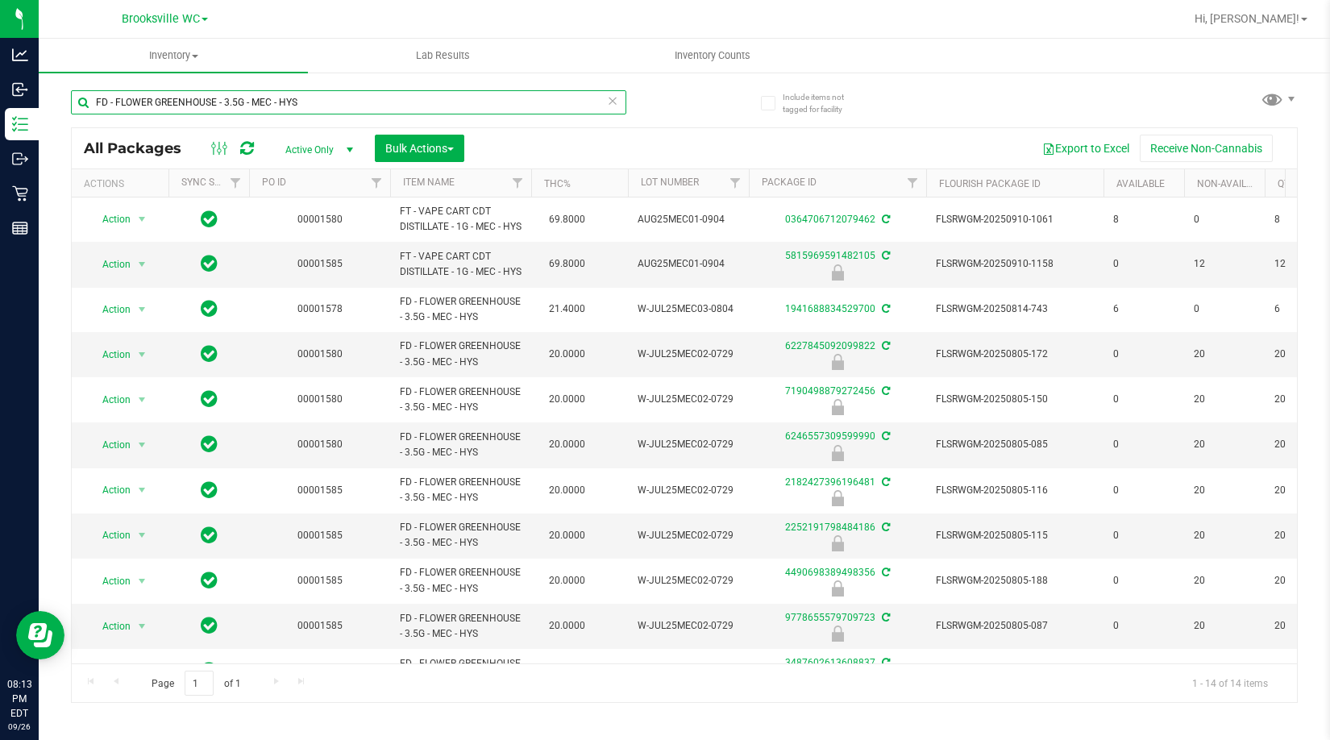
type input "FD - FLOWER GREENHOUSE - 3.5G - MEC - HYS"
